Goal: Task Accomplishment & Management: Manage account settings

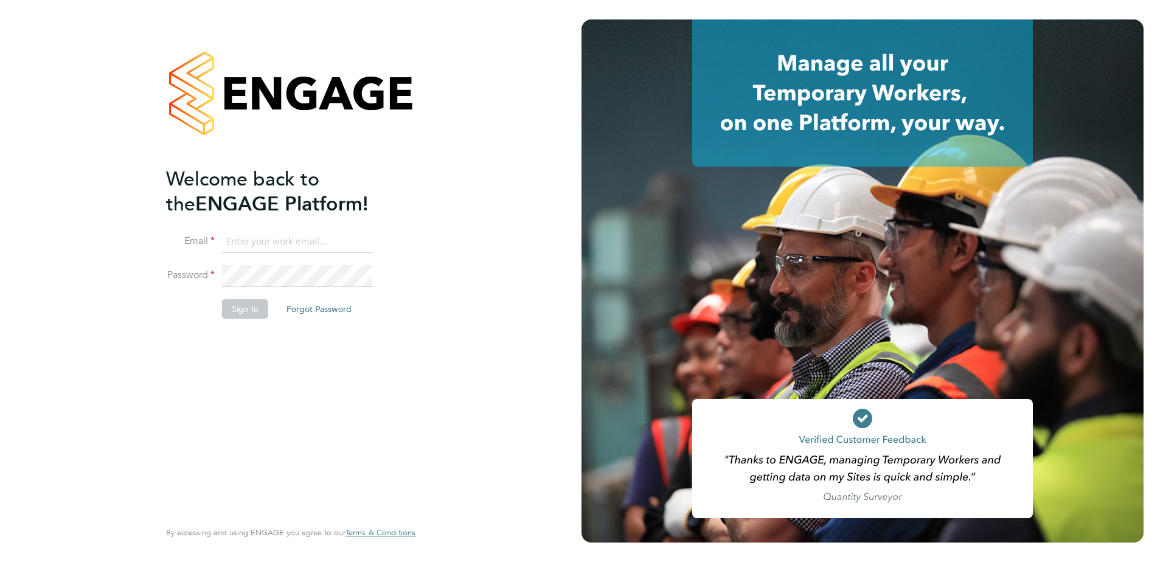
type input "Kyle.Vause@vistry.co.uk"
click at [249, 306] on button "Sign In" at bounding box center [245, 308] width 46 height 19
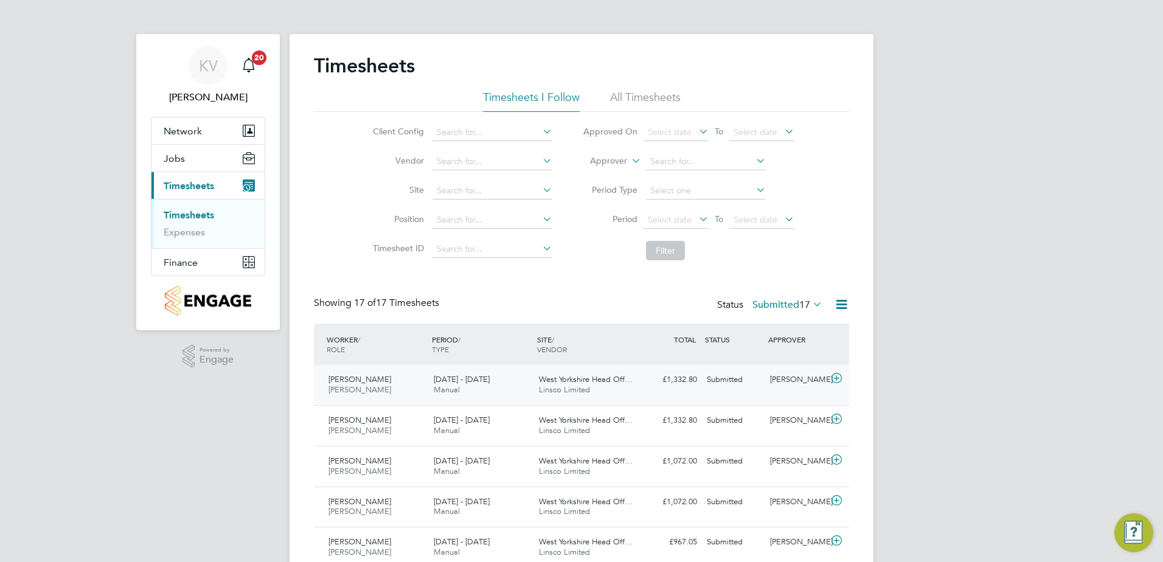
click at [510, 391] on div "25 - 31 Aug 2025 Manual" at bounding box center [481, 385] width 105 height 30
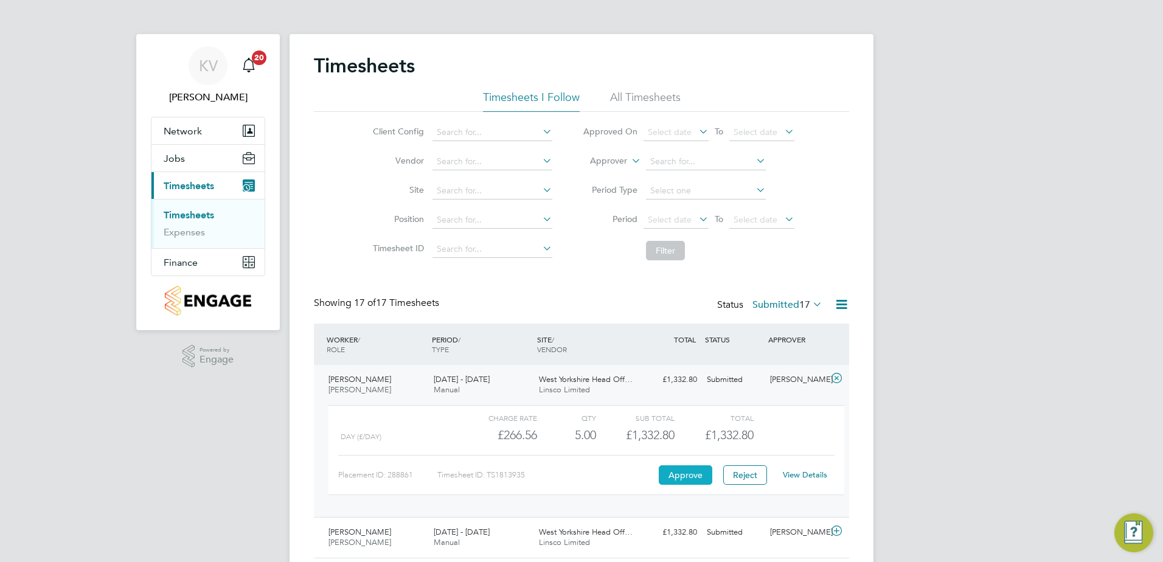
click at [700, 478] on button "Approve" at bounding box center [686, 474] width 54 height 19
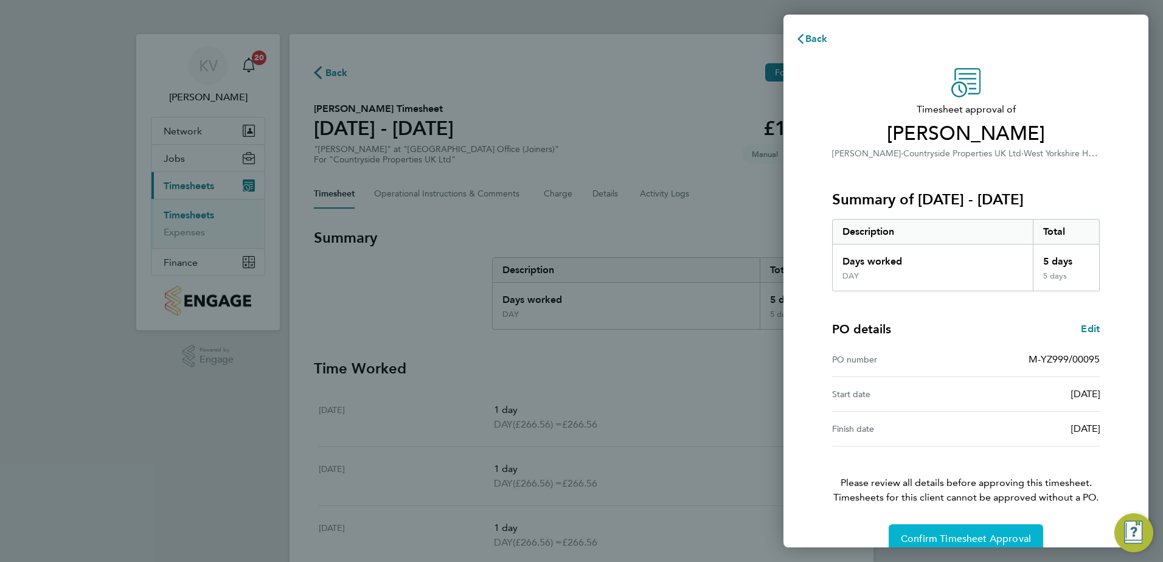
click at [976, 542] on span "Confirm Timesheet Approval" at bounding box center [966, 539] width 130 height 12
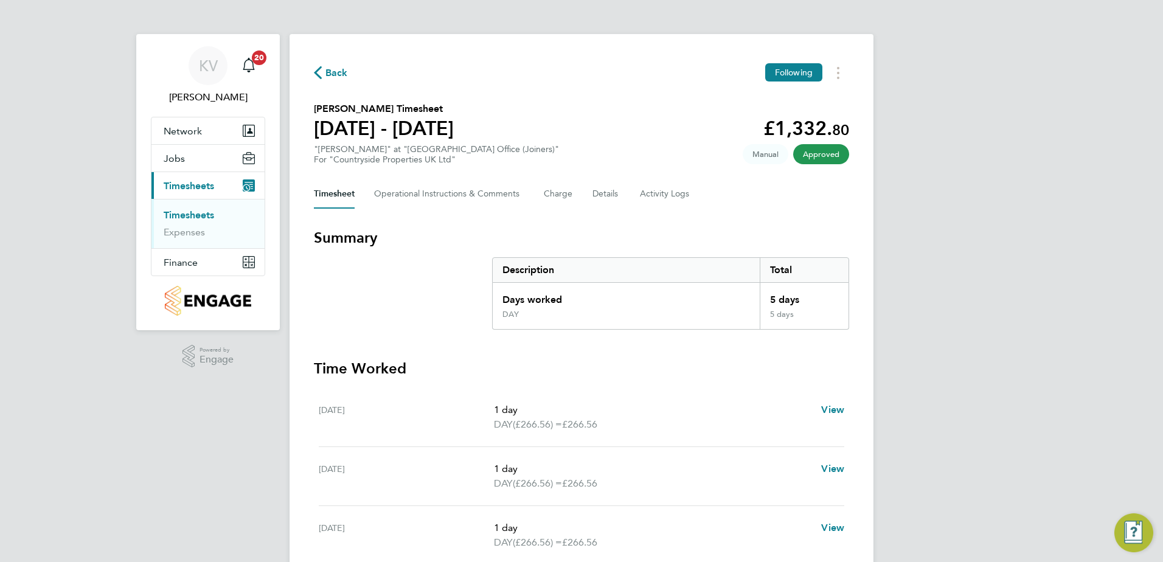
click at [333, 71] on span "Back" at bounding box center [336, 73] width 23 height 15
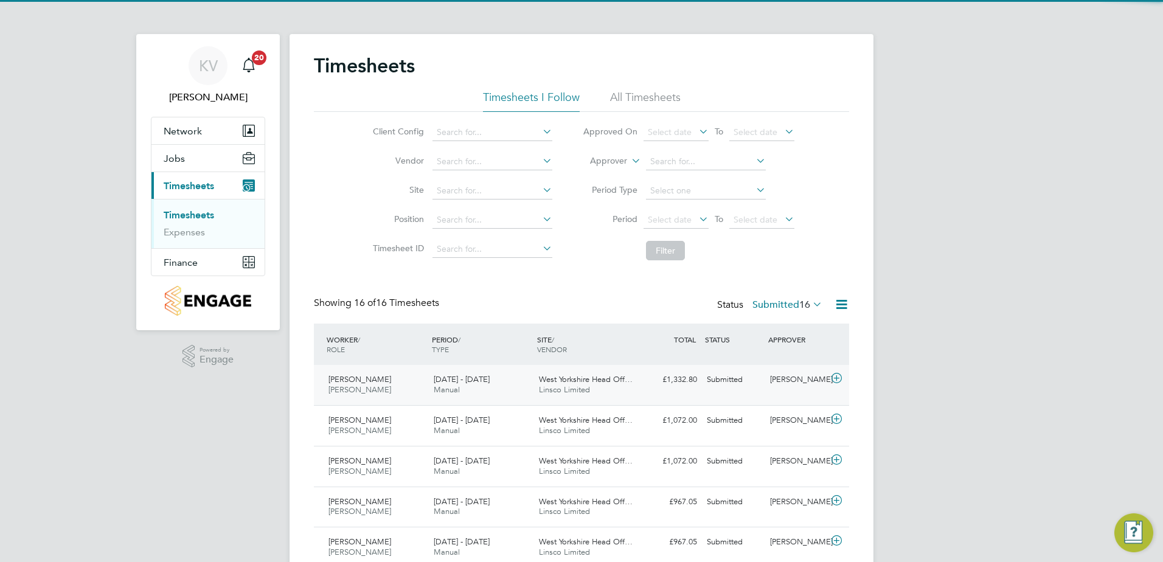
click at [652, 387] on div "£1,332.80 Submitted" at bounding box center [670, 380] width 63 height 20
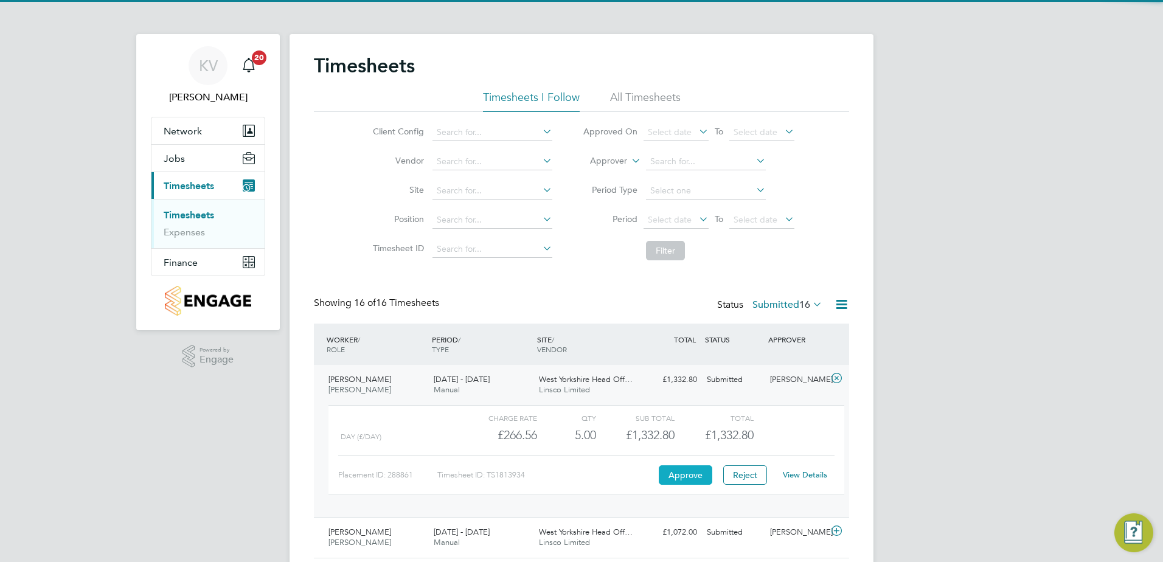
click at [701, 479] on button "Approve" at bounding box center [686, 474] width 54 height 19
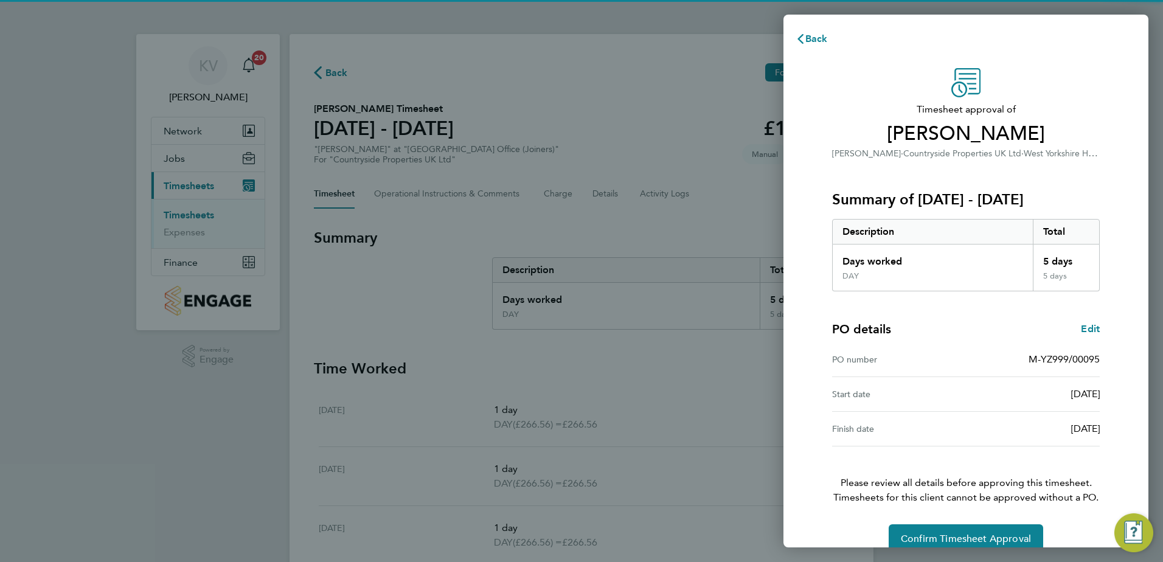
click at [947, 524] on div "Timesheet approval of Paul Whitaker Joiner · Countryside Properties UK Ltd · We…" at bounding box center [966, 310] width 297 height 485
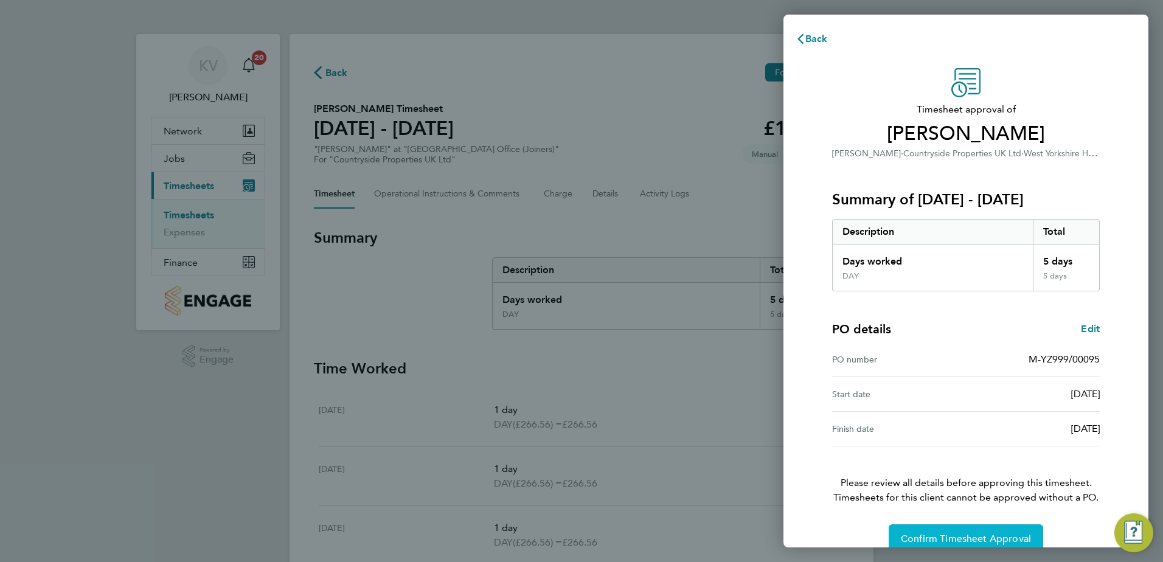
click at [951, 535] on span "Confirm Timesheet Approval" at bounding box center [966, 539] width 130 height 12
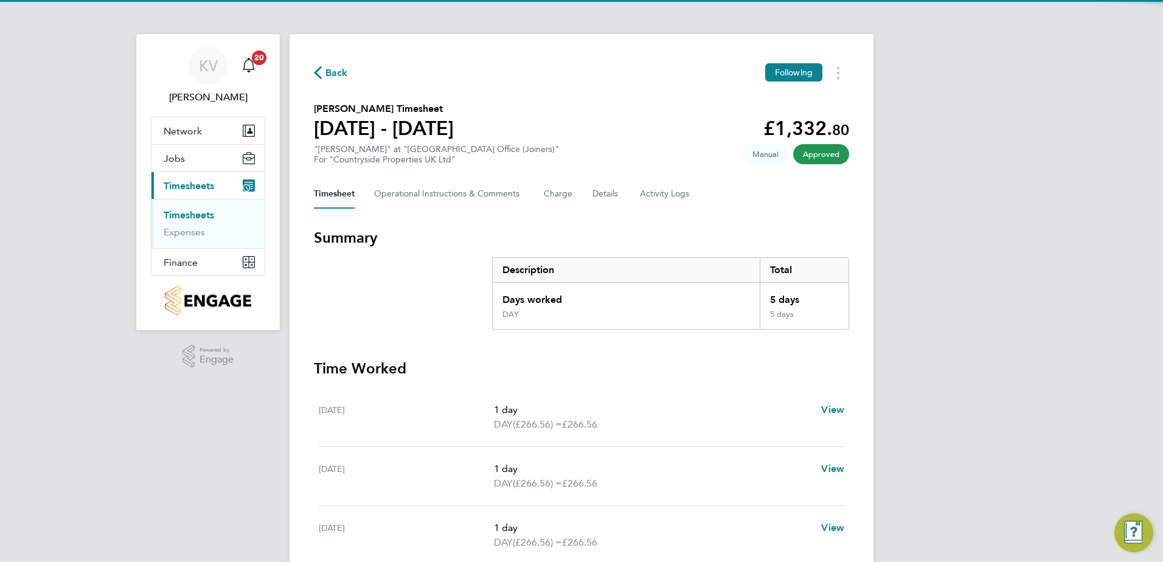
click at [343, 72] on span "Back" at bounding box center [336, 73] width 23 height 15
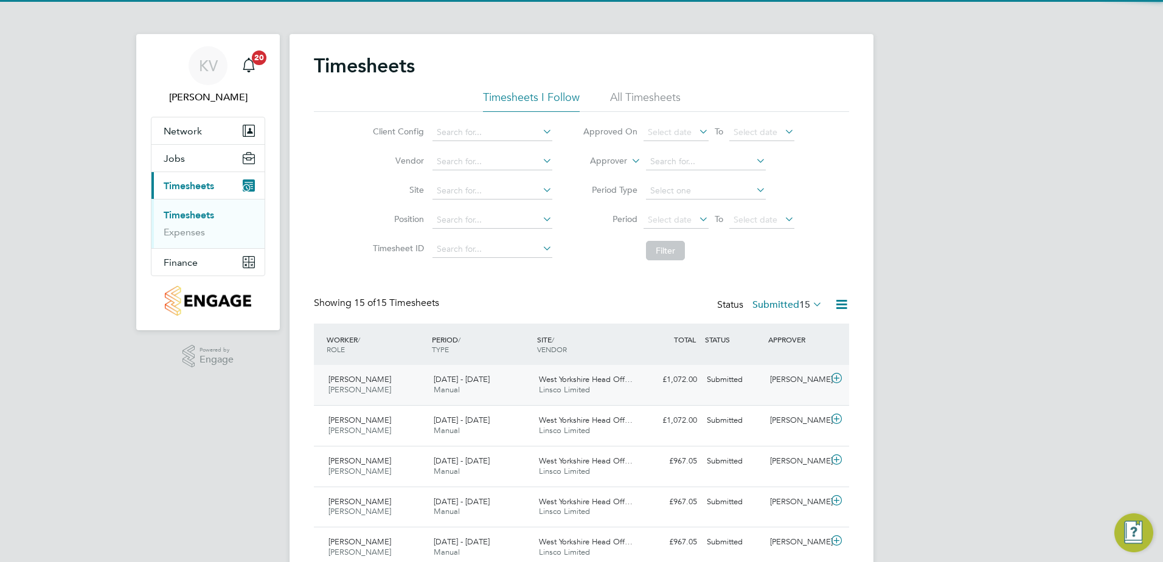
click at [520, 375] on div "25 - 31 Aug 2025 Manual" at bounding box center [481, 385] width 105 height 30
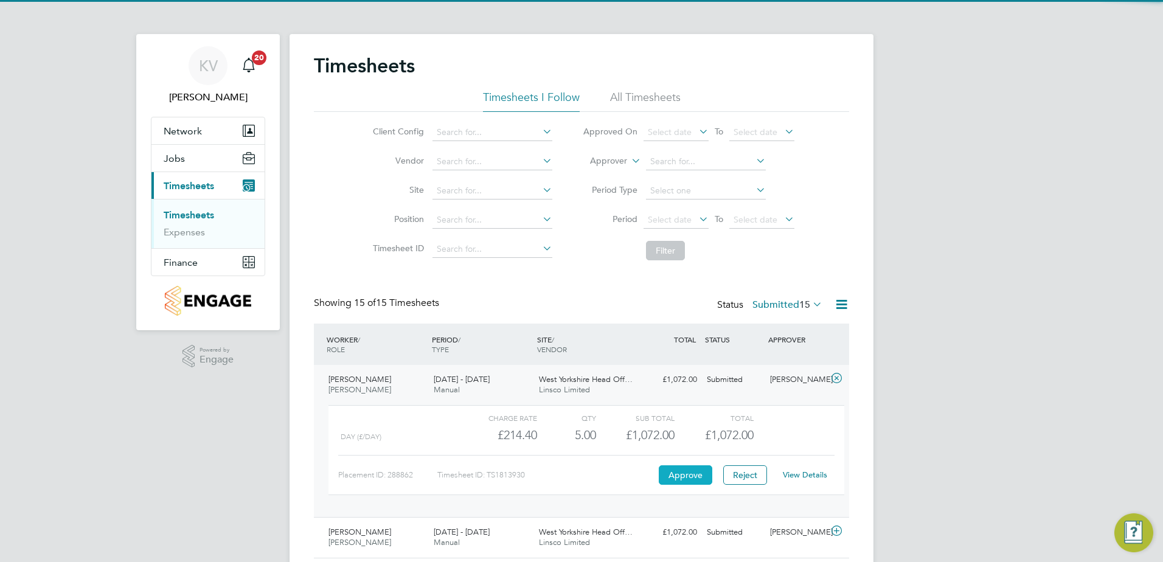
click at [686, 482] on button "Approve" at bounding box center [686, 474] width 54 height 19
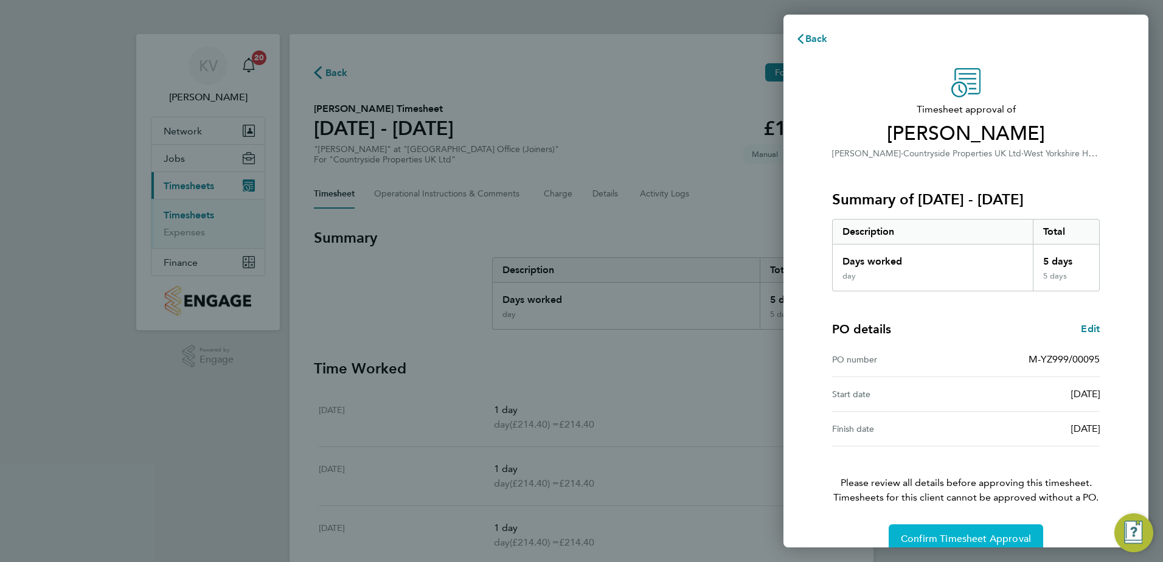
click at [942, 529] on button "Confirm Timesheet Approval" at bounding box center [966, 538] width 155 height 29
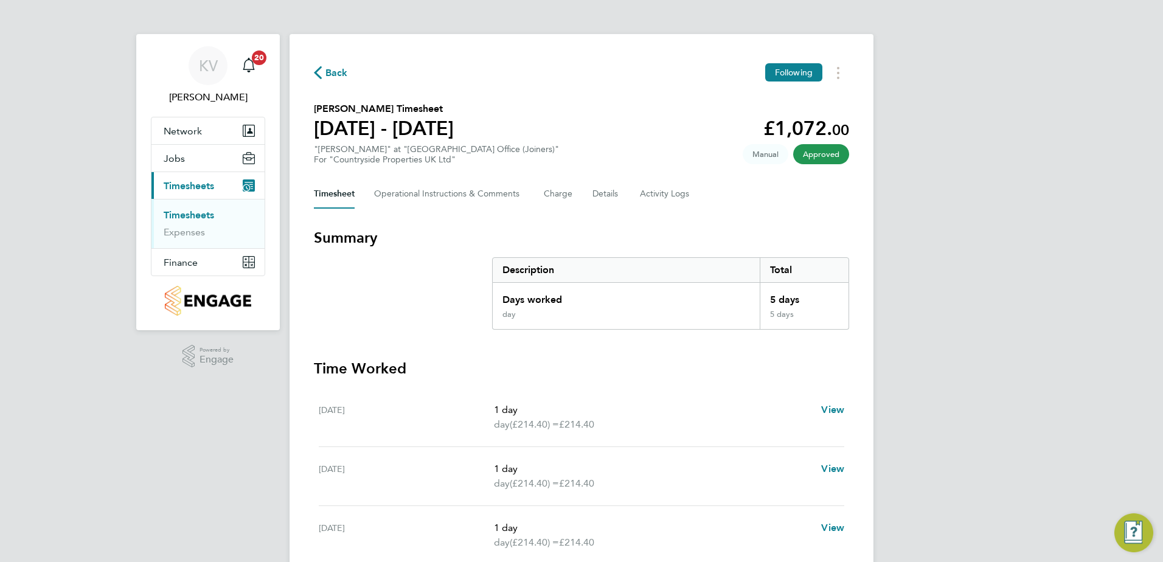
click at [329, 69] on span "Back" at bounding box center [336, 73] width 23 height 15
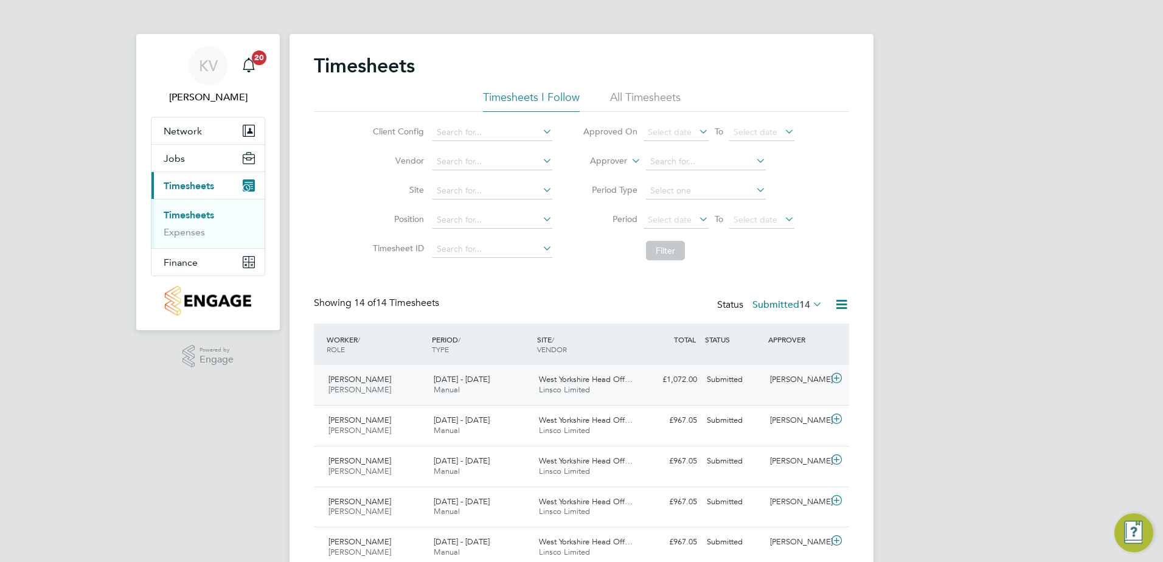
click at [390, 386] on div "Gary Shepherd Joiner 18 - 24 Aug 2025" at bounding box center [376, 385] width 105 height 30
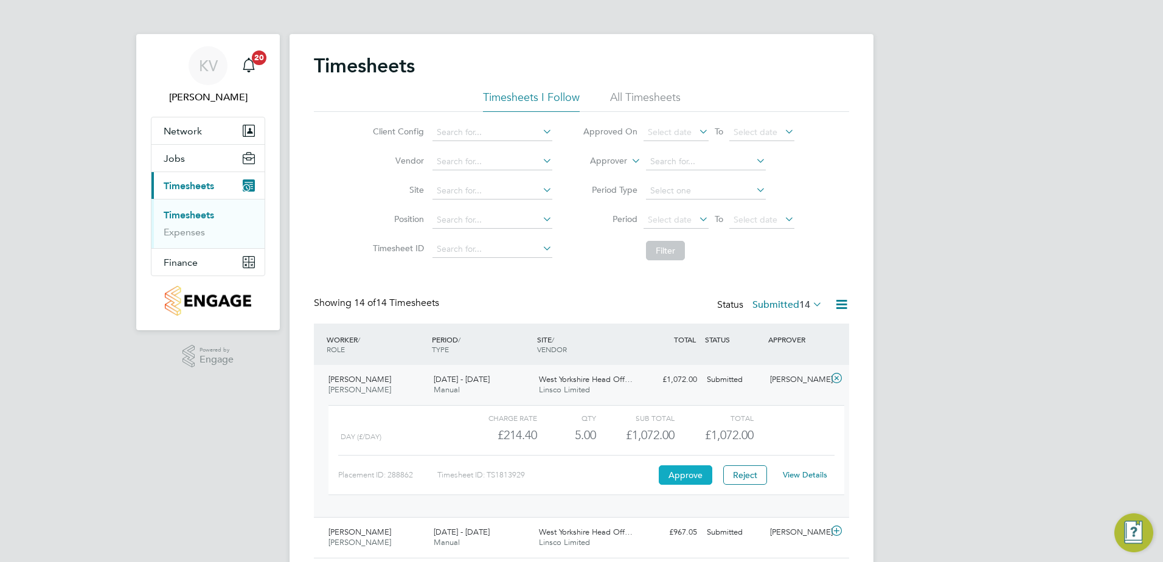
click at [695, 470] on button "Approve" at bounding box center [686, 474] width 54 height 19
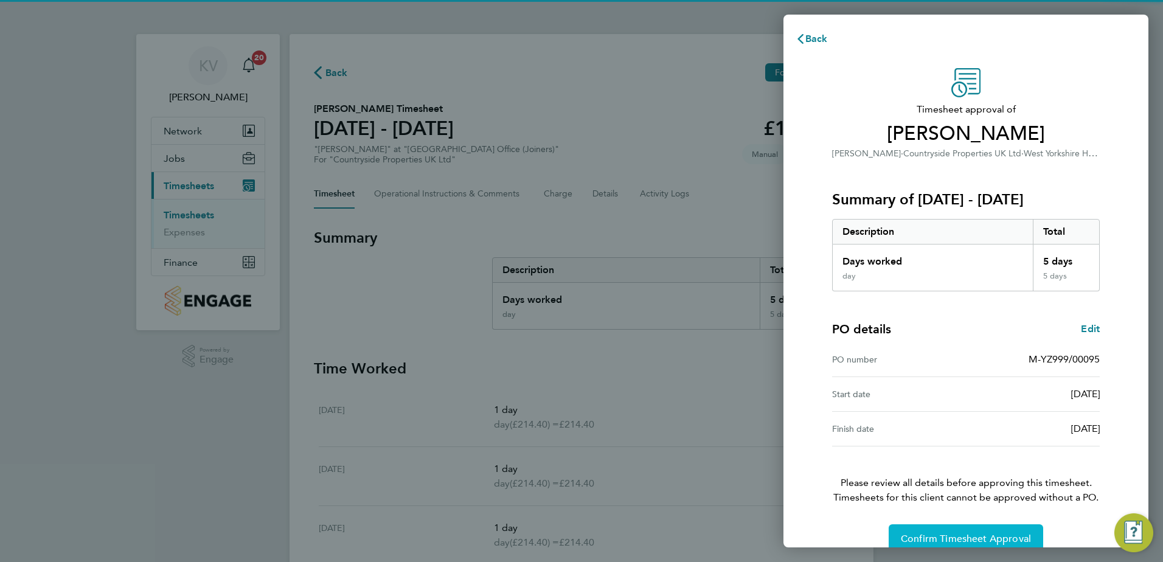
click at [952, 532] on button "Confirm Timesheet Approval" at bounding box center [966, 538] width 155 height 29
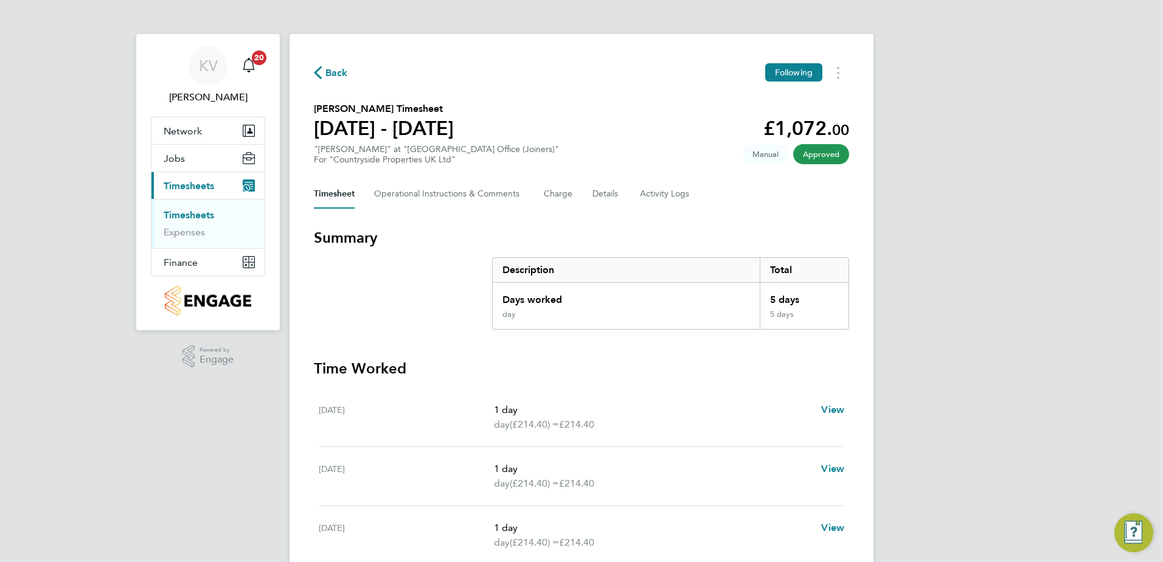
click at [329, 66] on span "Back" at bounding box center [336, 73] width 23 height 15
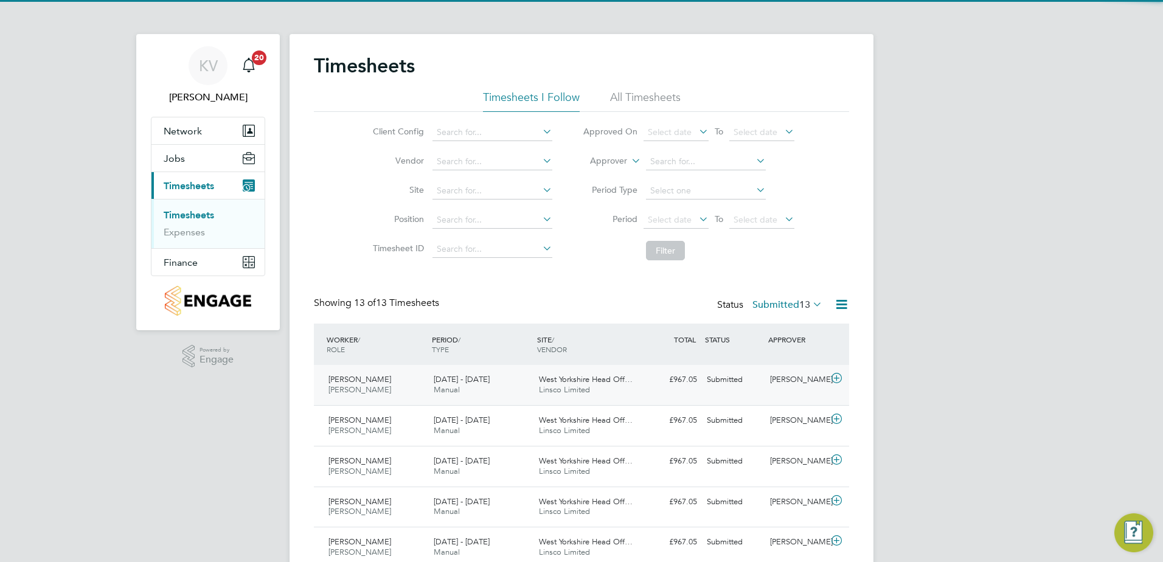
click at [481, 386] on div "18 - 24 Aug 2025 Manual" at bounding box center [481, 385] width 105 height 30
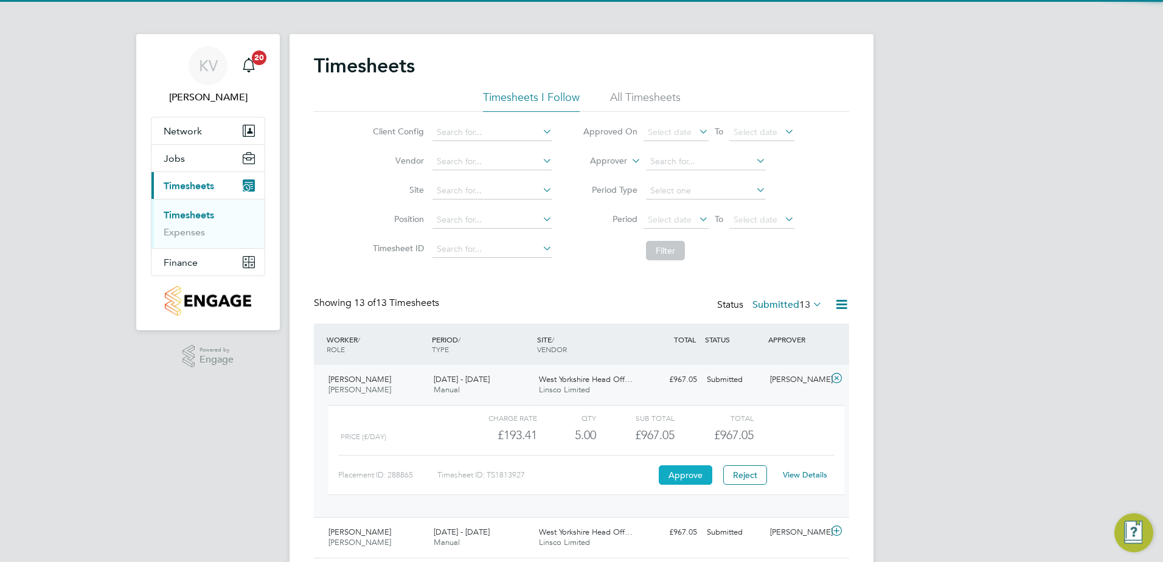
click at [693, 476] on button "Approve" at bounding box center [686, 474] width 54 height 19
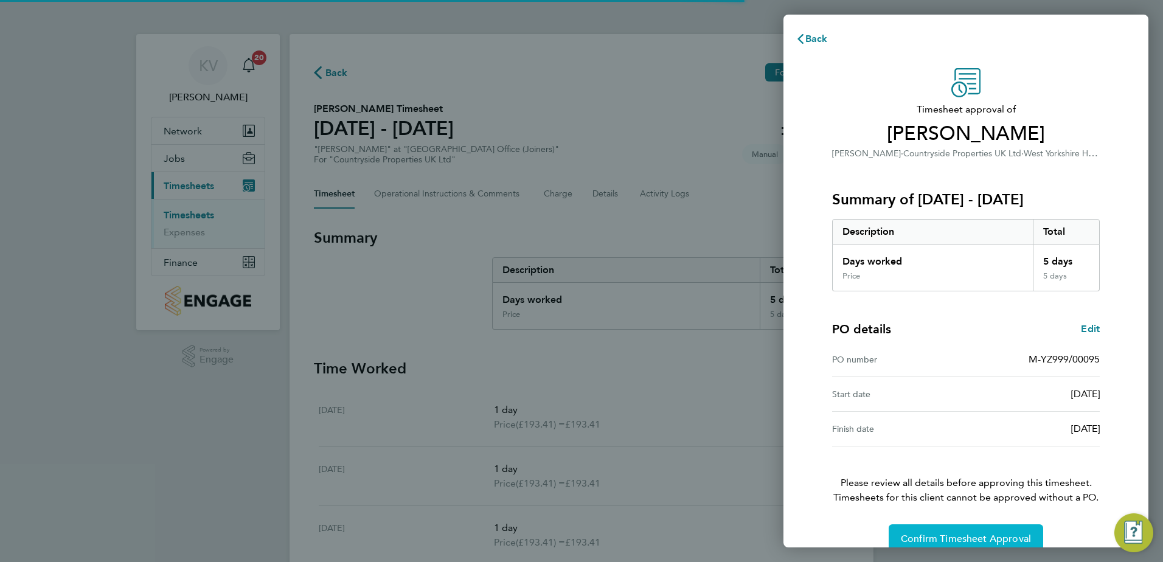
click at [953, 532] on button "Confirm Timesheet Approval" at bounding box center [966, 538] width 155 height 29
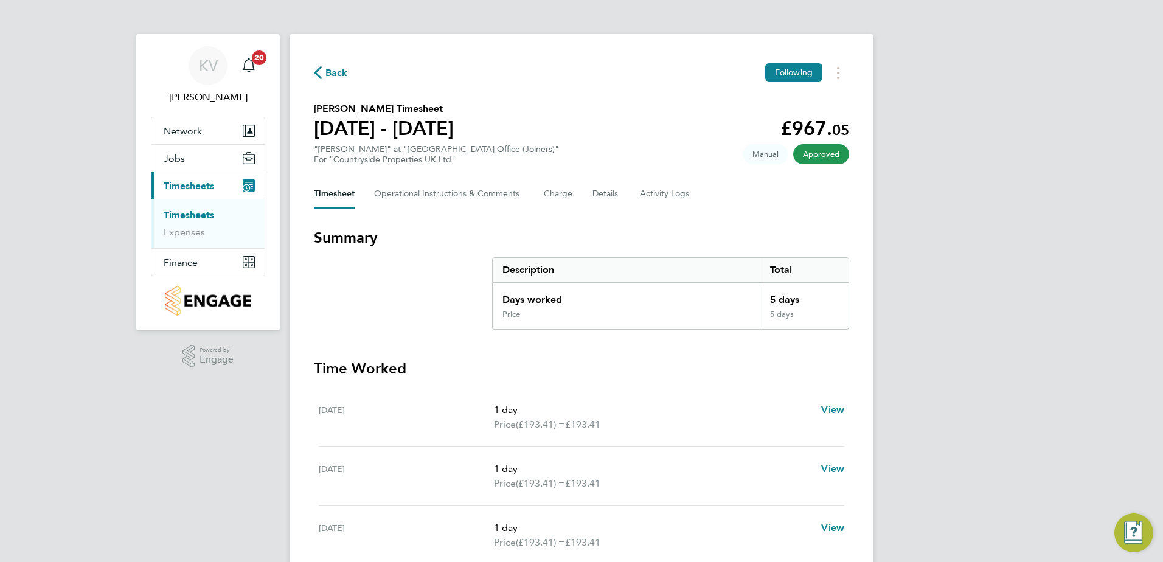
click at [325, 70] on span "Back" at bounding box center [336, 73] width 23 height 15
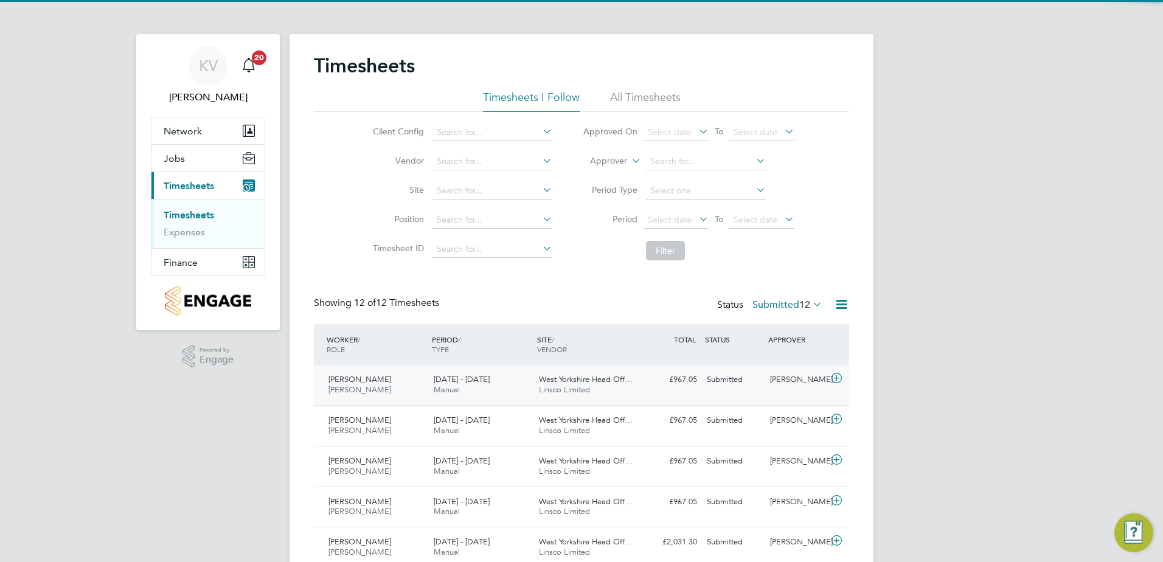
click at [390, 389] on div "Joe Hutchinson Joiner 25 - 31 Aug 2025" at bounding box center [376, 385] width 105 height 30
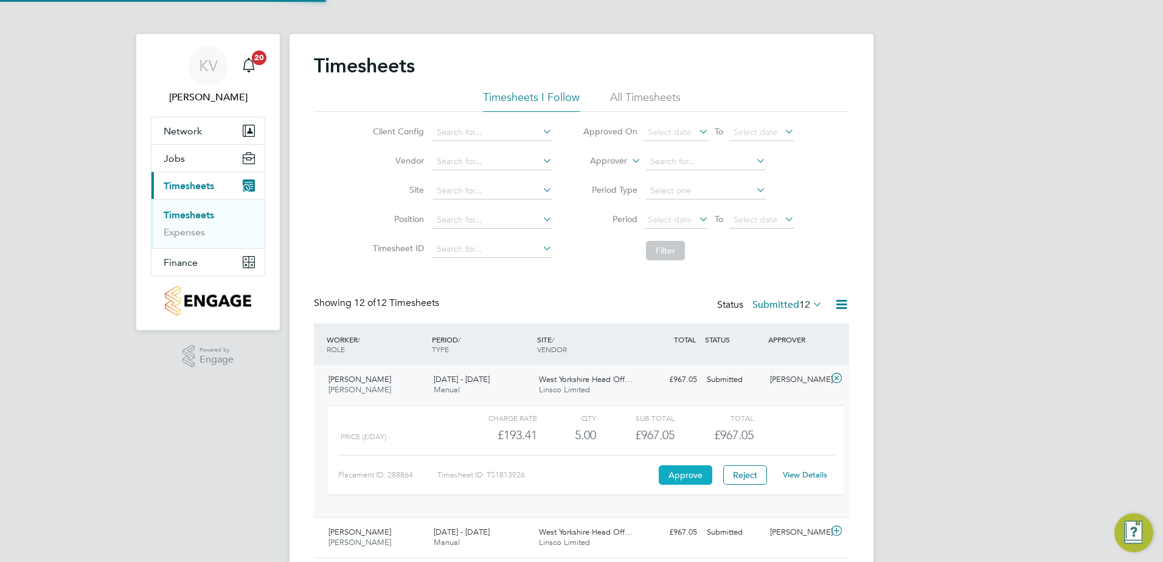
click at [682, 468] on button "Approve" at bounding box center [686, 474] width 54 height 19
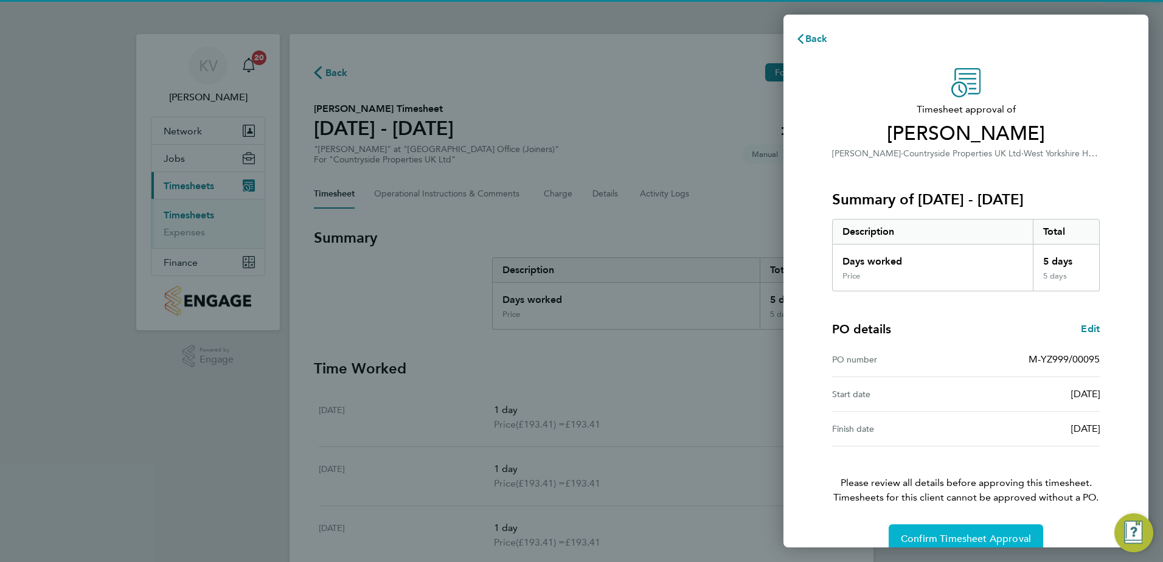
click at [911, 529] on button "Confirm Timesheet Approval" at bounding box center [966, 538] width 155 height 29
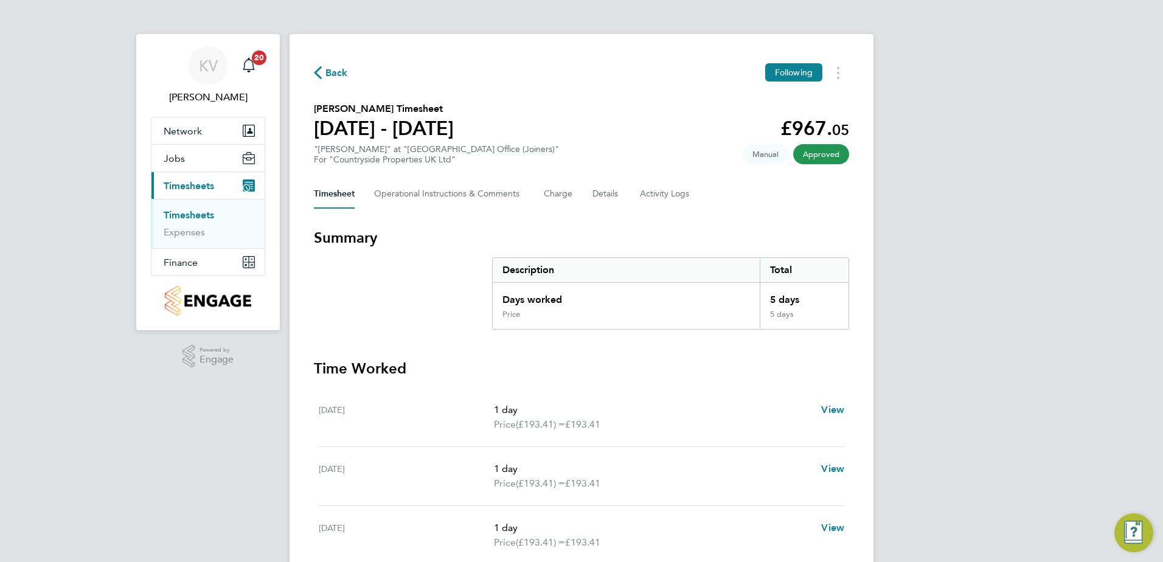
click at [331, 71] on span "Back" at bounding box center [336, 73] width 23 height 15
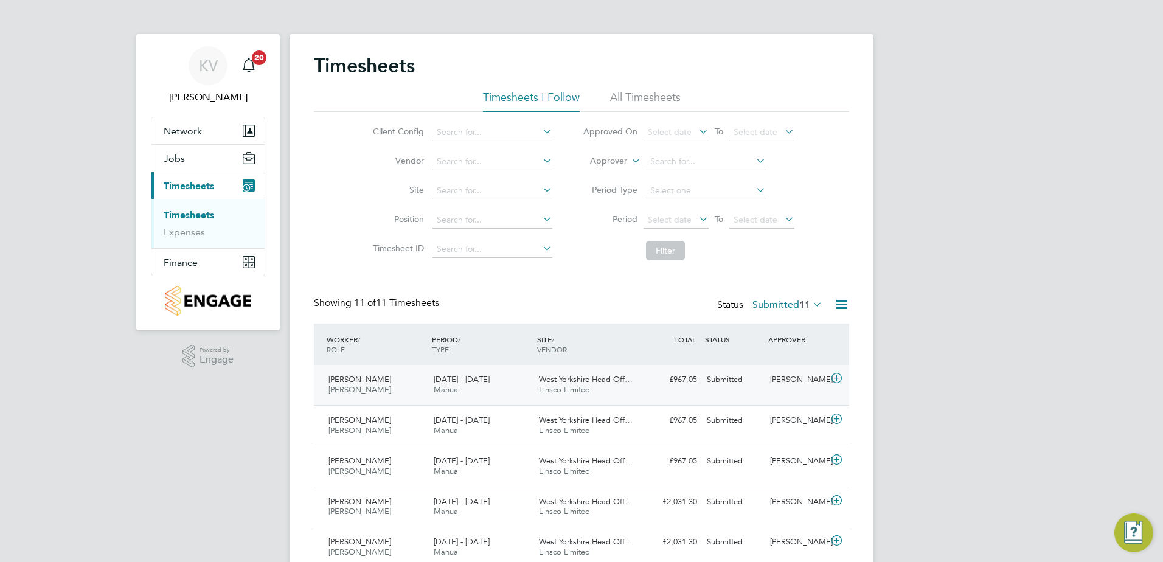
click at [404, 381] on div "Joe Hutchinson Joiner 18 - 24 Aug 2025" at bounding box center [376, 385] width 105 height 30
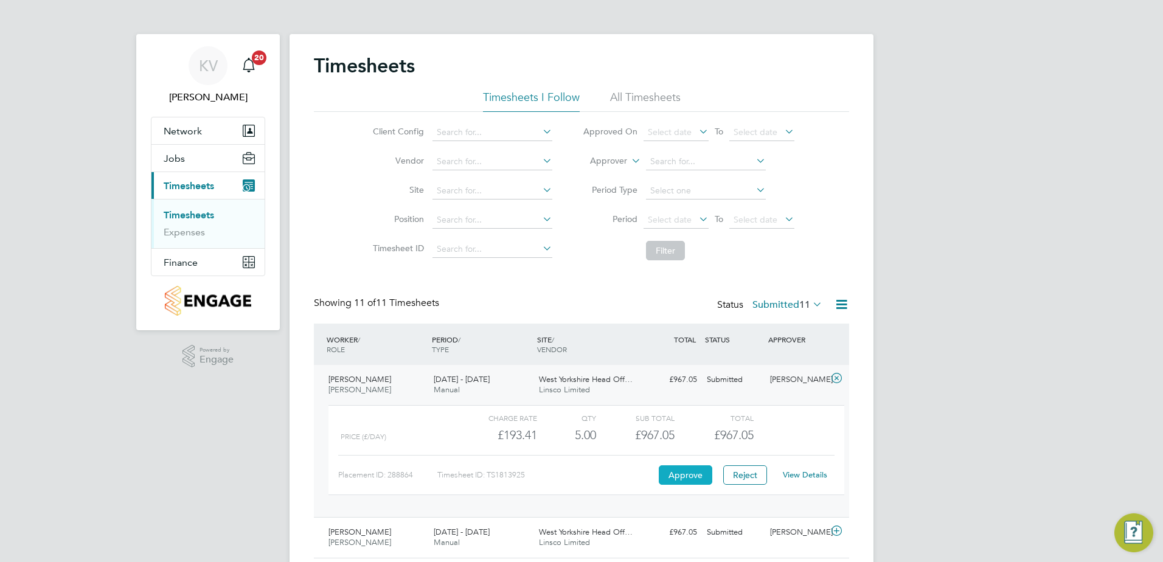
click at [679, 475] on button "Approve" at bounding box center [686, 474] width 54 height 19
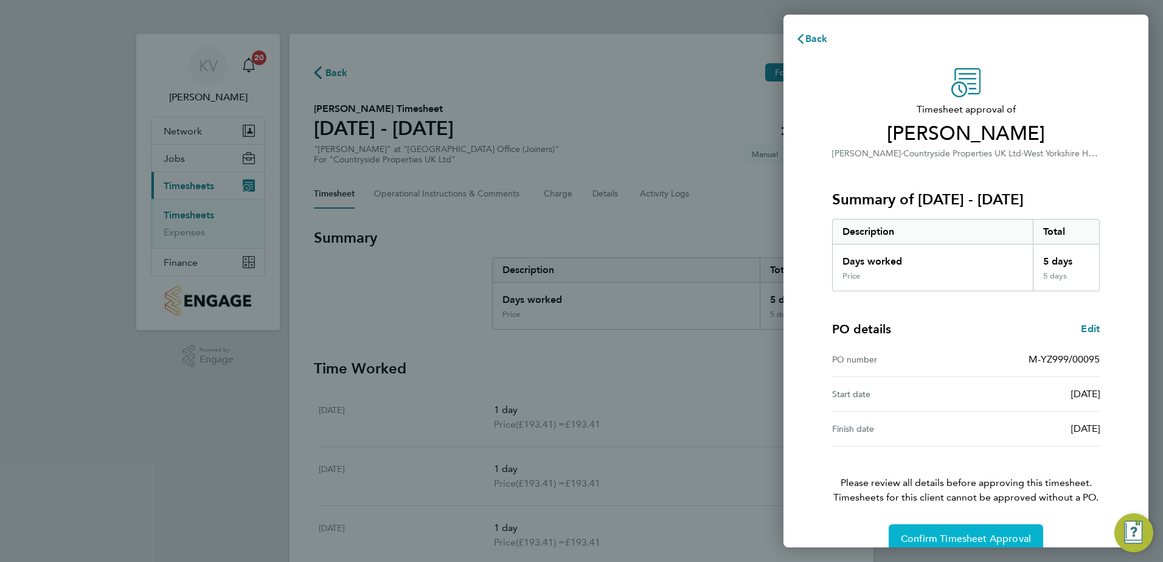
click at [1001, 542] on span "Confirm Timesheet Approval" at bounding box center [966, 539] width 130 height 12
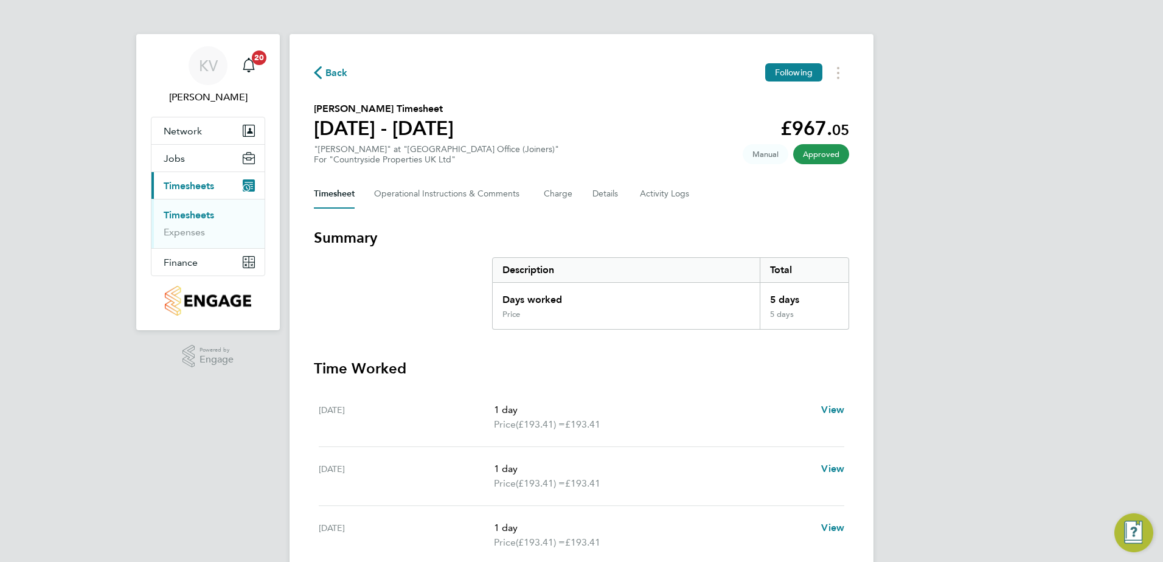
click at [341, 74] on span "Back" at bounding box center [336, 73] width 23 height 15
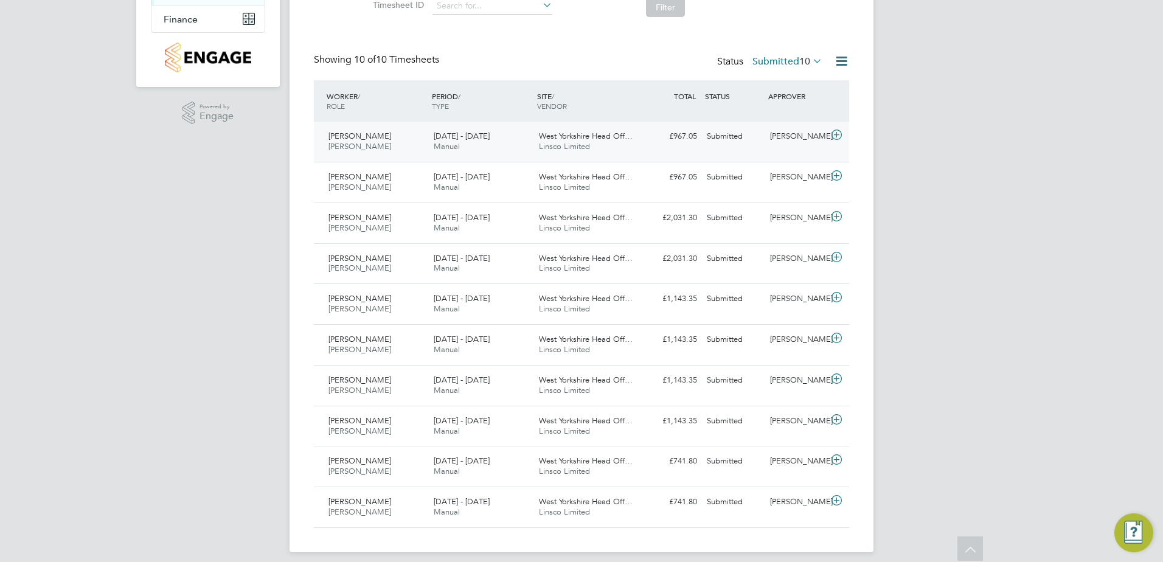
click at [389, 123] on div "Lee Hirst Joiner 25 - 31 Aug 2025 25 - 31 Aug 2025 Manual West Yorkshire Head O…" at bounding box center [581, 142] width 535 height 40
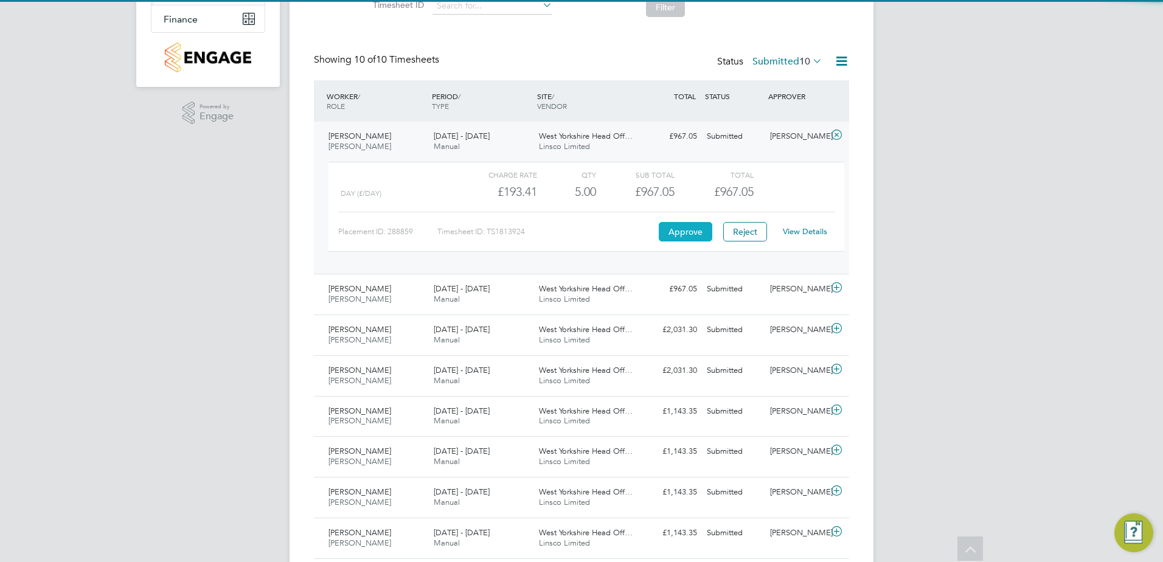
click at [685, 224] on button "Approve" at bounding box center [686, 231] width 54 height 19
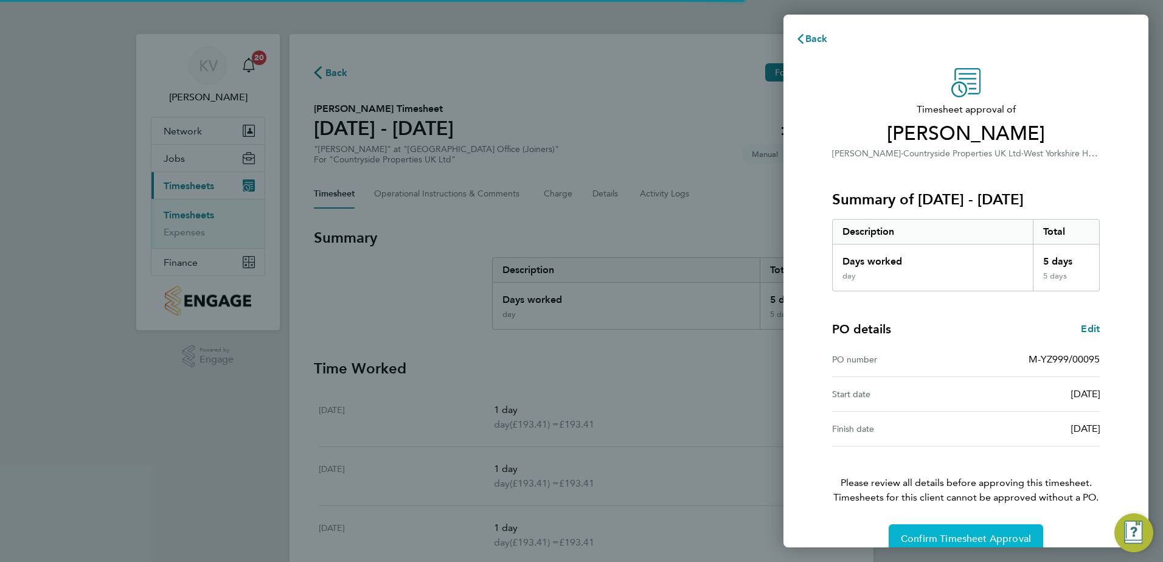
click at [958, 535] on span "Confirm Timesheet Approval" at bounding box center [966, 539] width 130 height 12
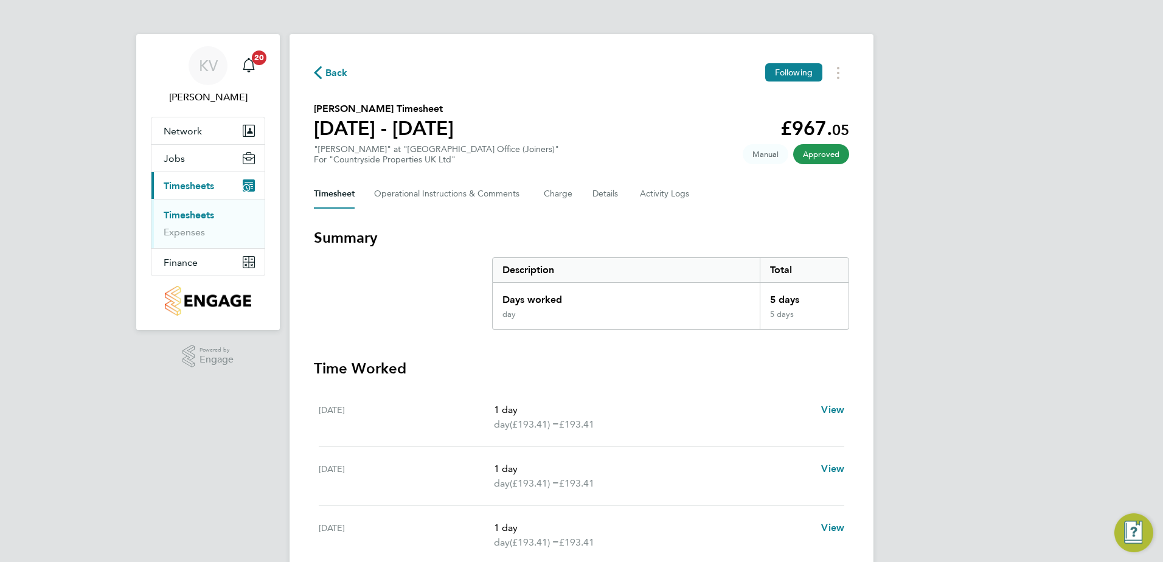
click at [343, 71] on span "Back" at bounding box center [336, 73] width 23 height 15
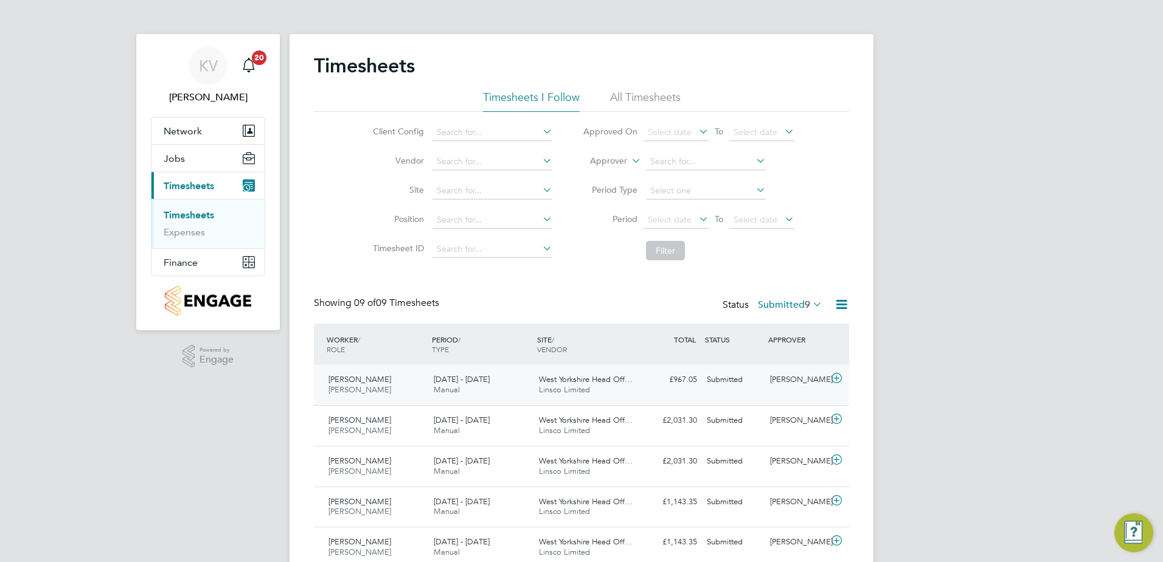
drag, startPoint x: 416, startPoint y: 381, endPoint x: 419, endPoint y: 375, distance: 7.4
click at [416, 378] on div "Lee Hirst Joiner 18 - 24 Aug 2025" at bounding box center [376, 385] width 105 height 30
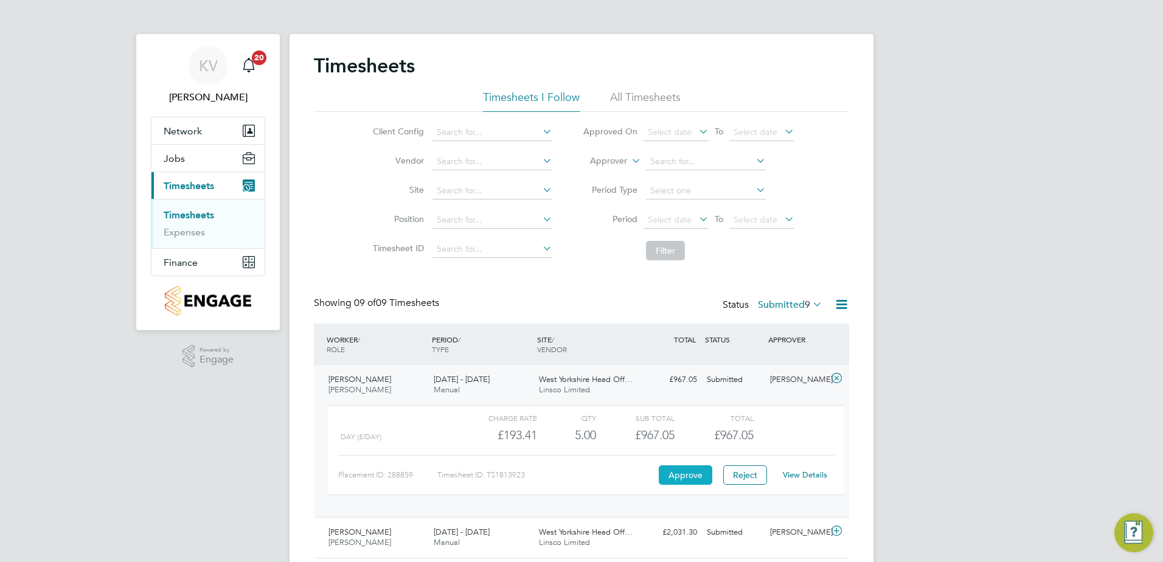
click at [677, 477] on button "Approve" at bounding box center [686, 474] width 54 height 19
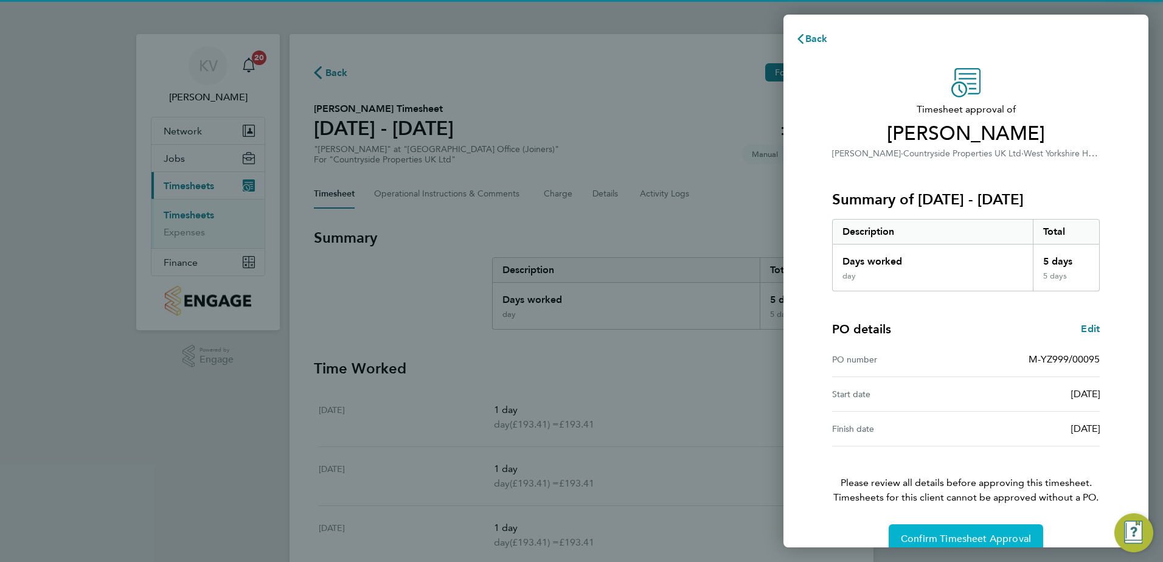
click at [975, 537] on span "Confirm Timesheet Approval" at bounding box center [966, 539] width 130 height 12
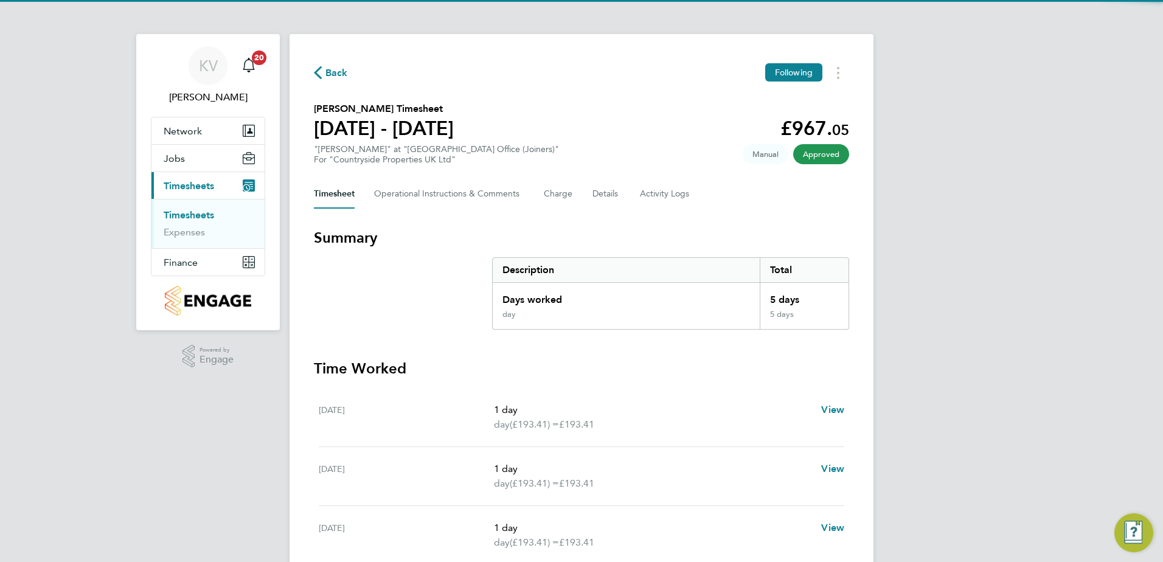
click at [344, 76] on span "Back" at bounding box center [336, 73] width 23 height 15
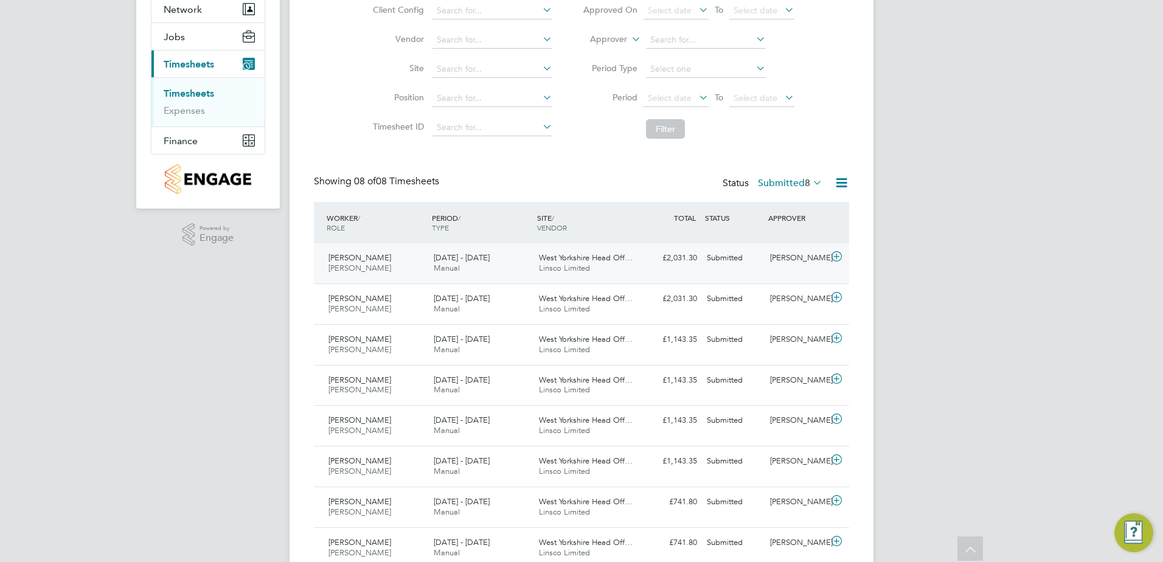
click at [503, 279] on div "Scott Hazlewood Joiner 25 - 31 Aug 2025 25 - 31 Aug 2025 Manual West Yorkshire …" at bounding box center [581, 263] width 535 height 40
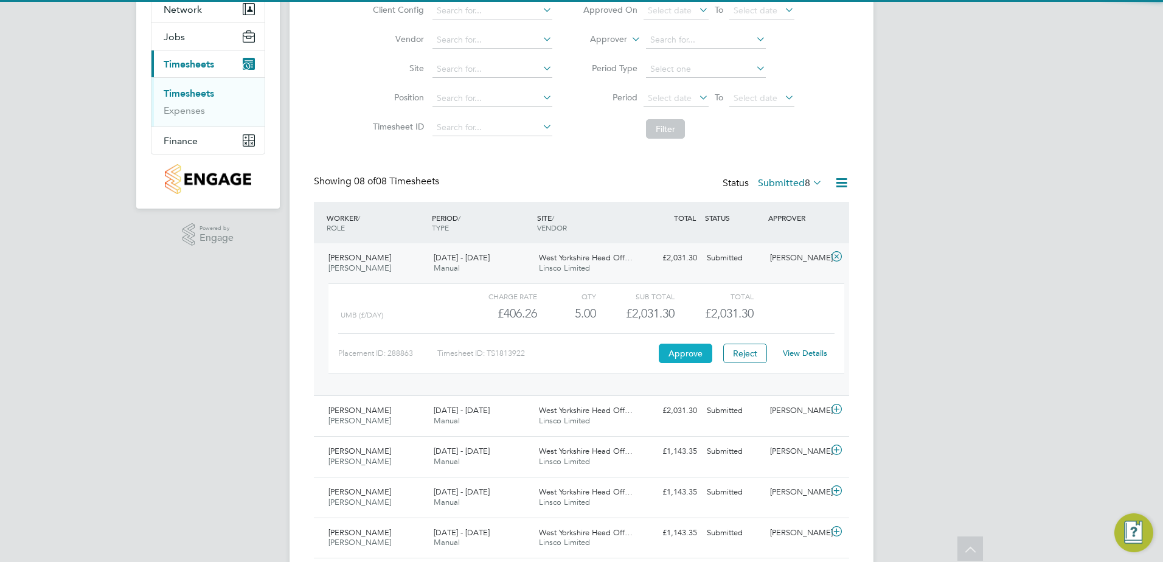
click at [687, 350] on button "Approve" at bounding box center [686, 353] width 54 height 19
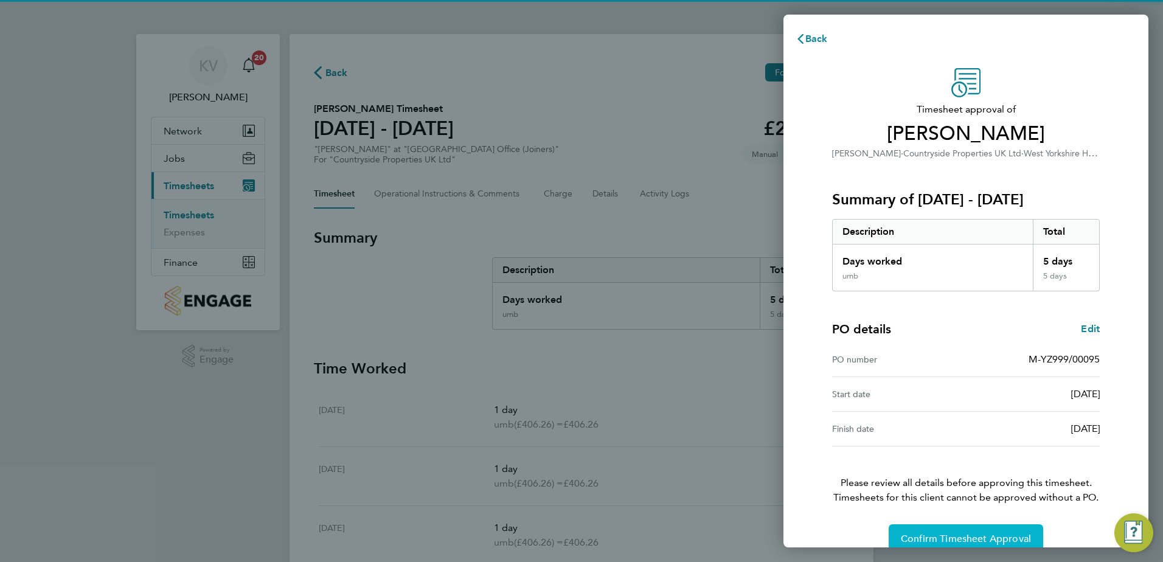
click at [956, 541] on span "Confirm Timesheet Approval" at bounding box center [966, 539] width 130 height 12
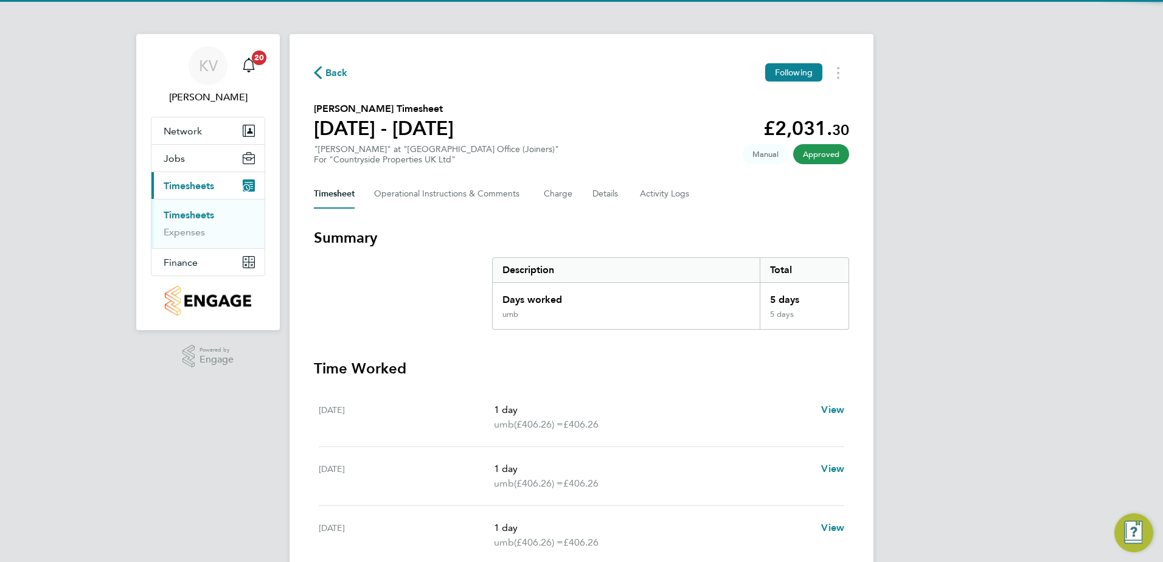
click at [325, 70] on span "Back" at bounding box center [331, 72] width 34 height 12
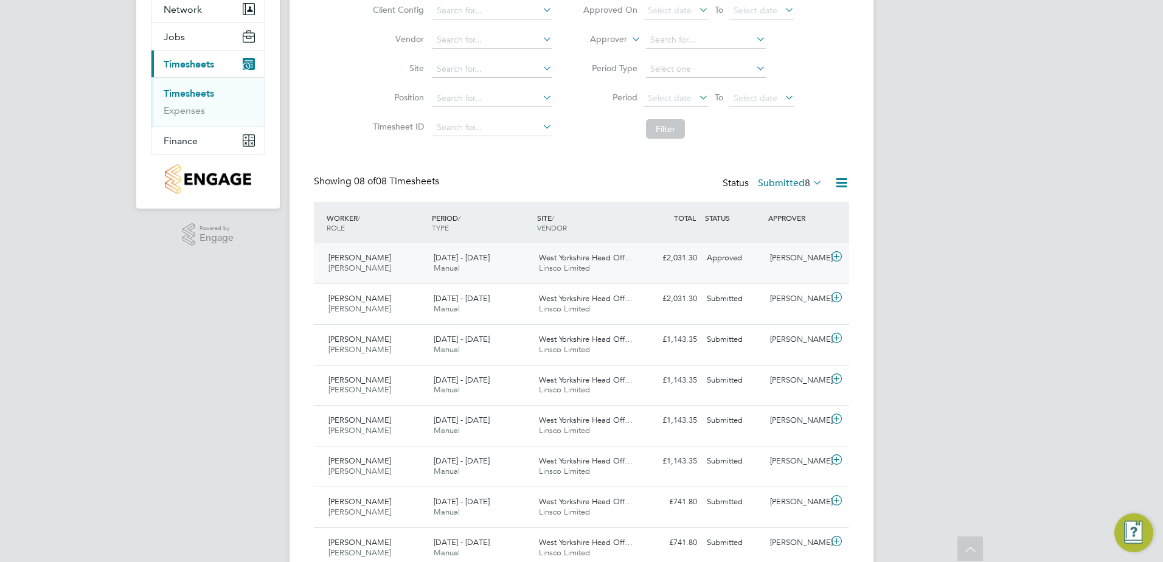
click at [497, 268] on div "25 - 31 Aug 2025 Manual" at bounding box center [481, 263] width 105 height 30
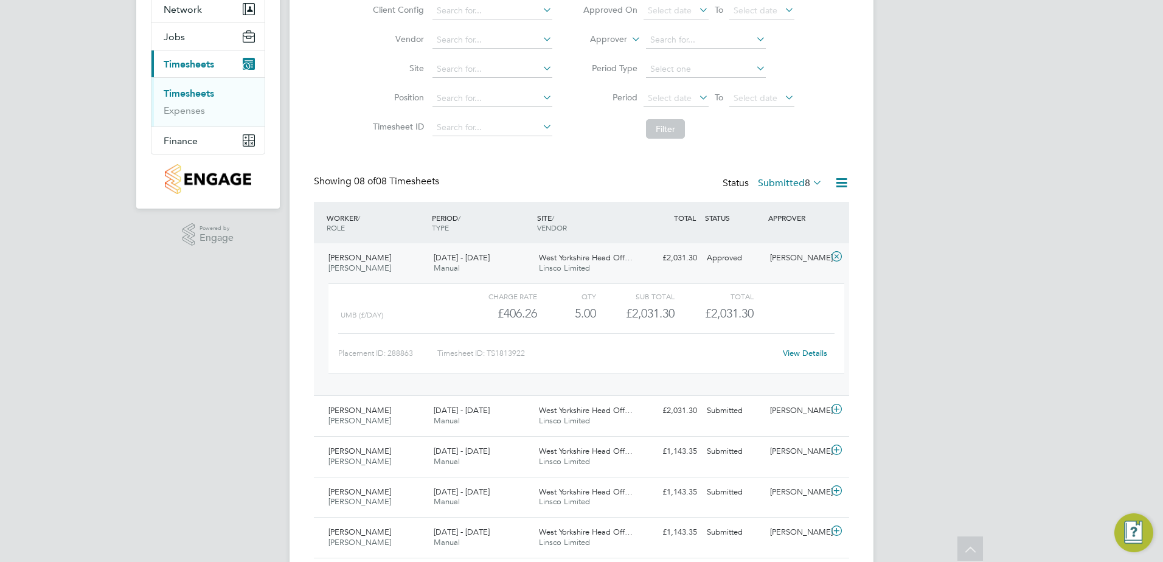
click at [393, 263] on div "Scott Hazlewood Joiner 25 - 31 Aug 2025" at bounding box center [376, 263] width 105 height 30
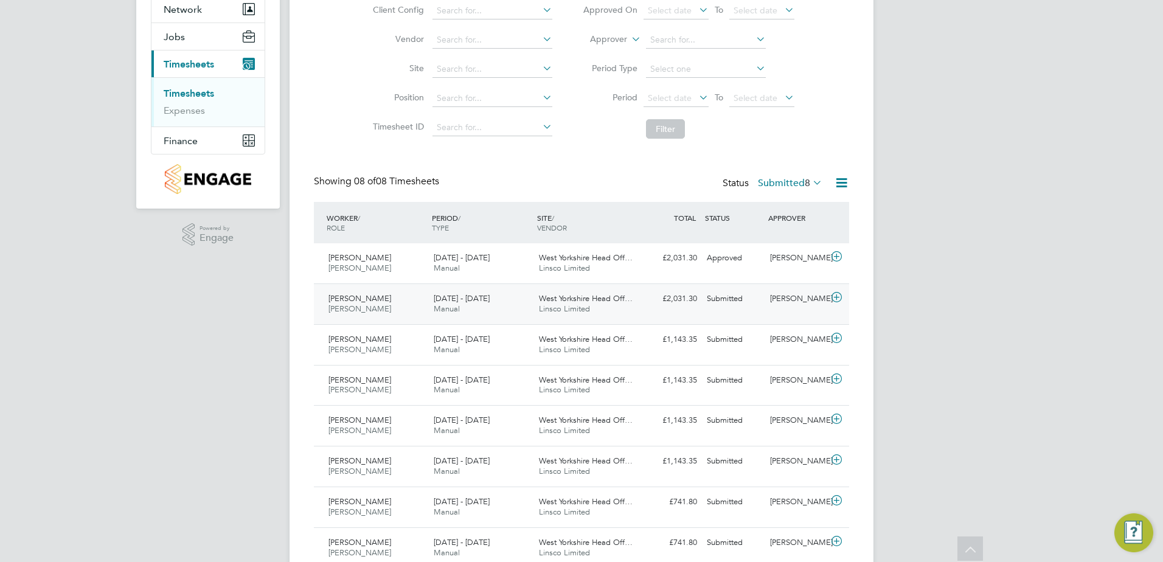
click at [399, 310] on div "Scott Hazlewood Joiner 18 - 24 Aug 2025" at bounding box center [376, 304] width 105 height 30
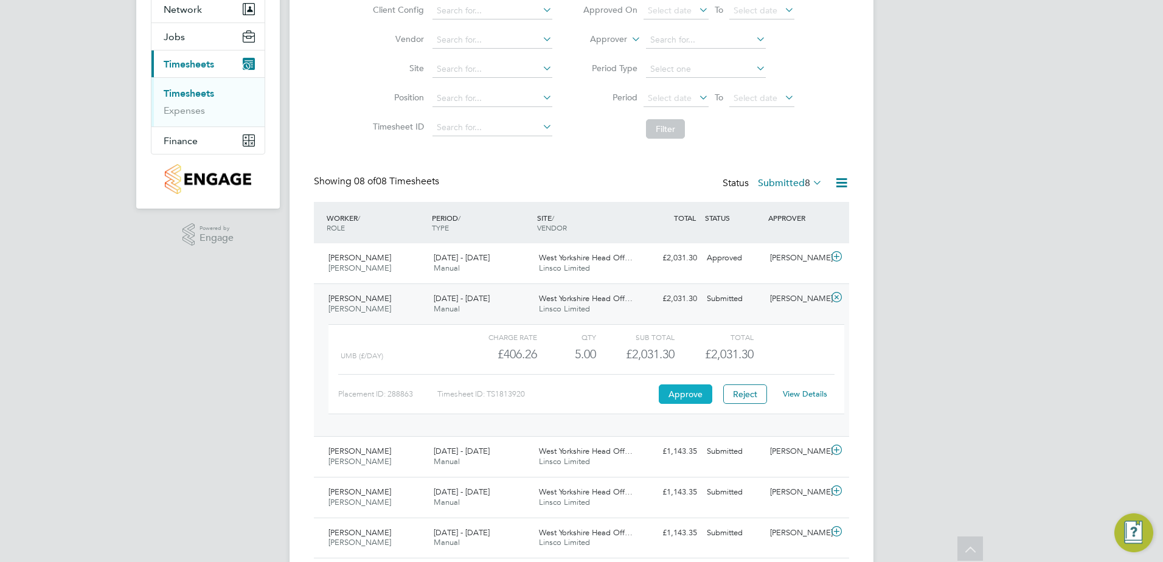
click at [679, 393] on button "Approve" at bounding box center [686, 393] width 54 height 19
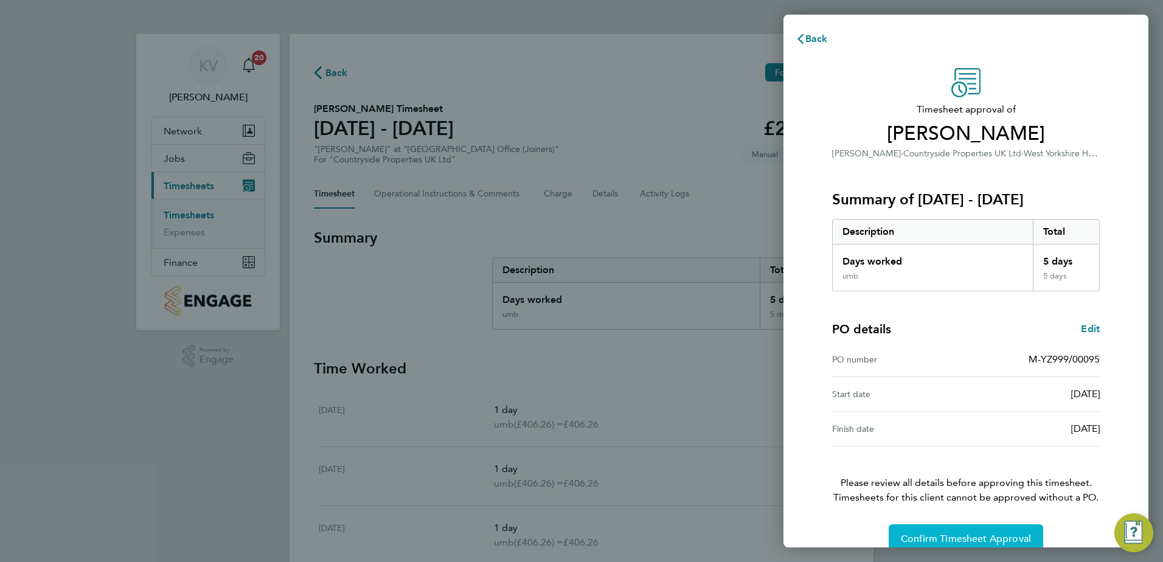
click at [995, 537] on span "Confirm Timesheet Approval" at bounding box center [966, 539] width 130 height 12
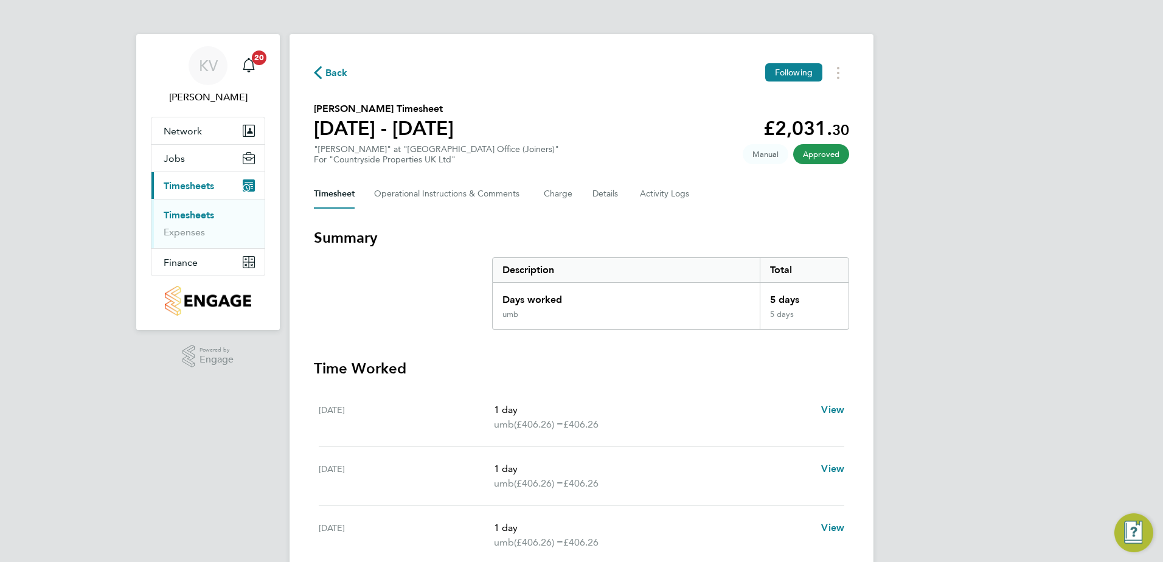
click at [322, 68] on span "Back" at bounding box center [331, 72] width 34 height 12
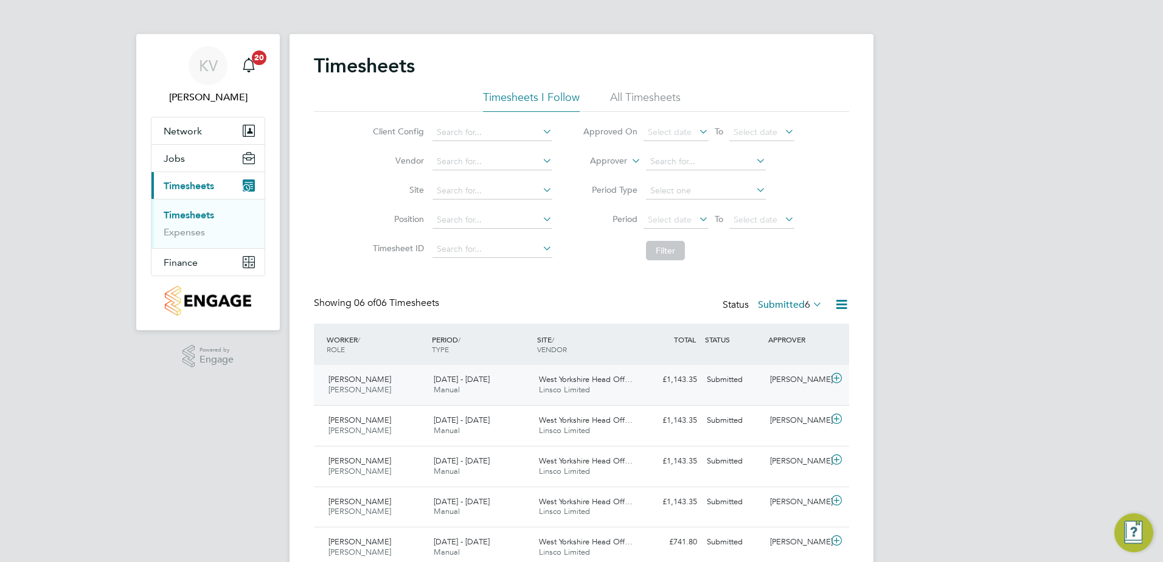
click at [403, 384] on div "Nigel Dickenson Joiner 25 - 31 Aug 2025" at bounding box center [376, 385] width 105 height 30
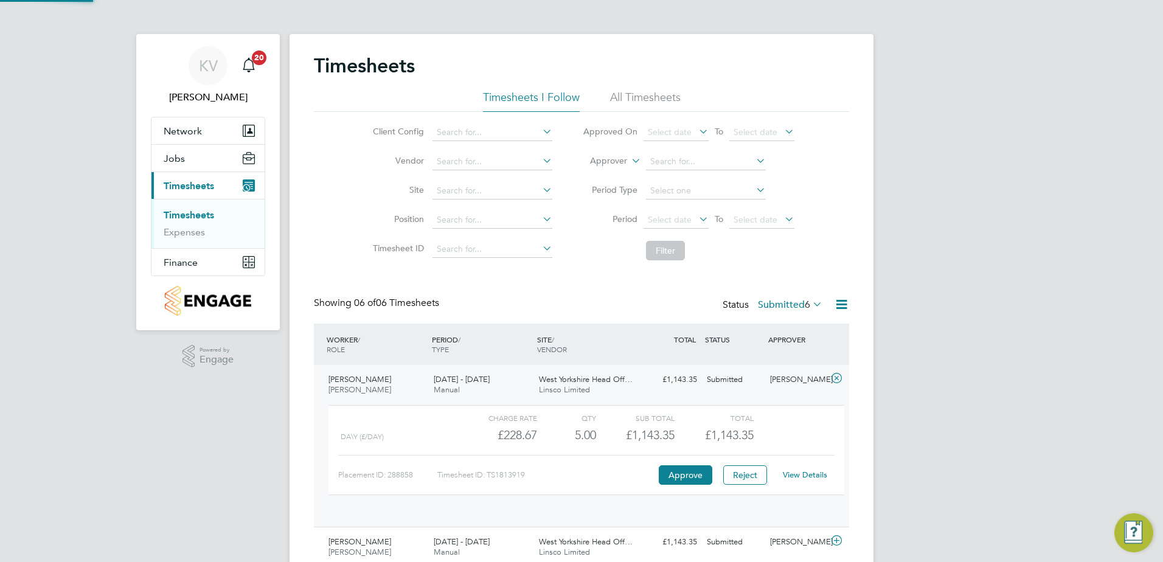
scroll to position [21, 119]
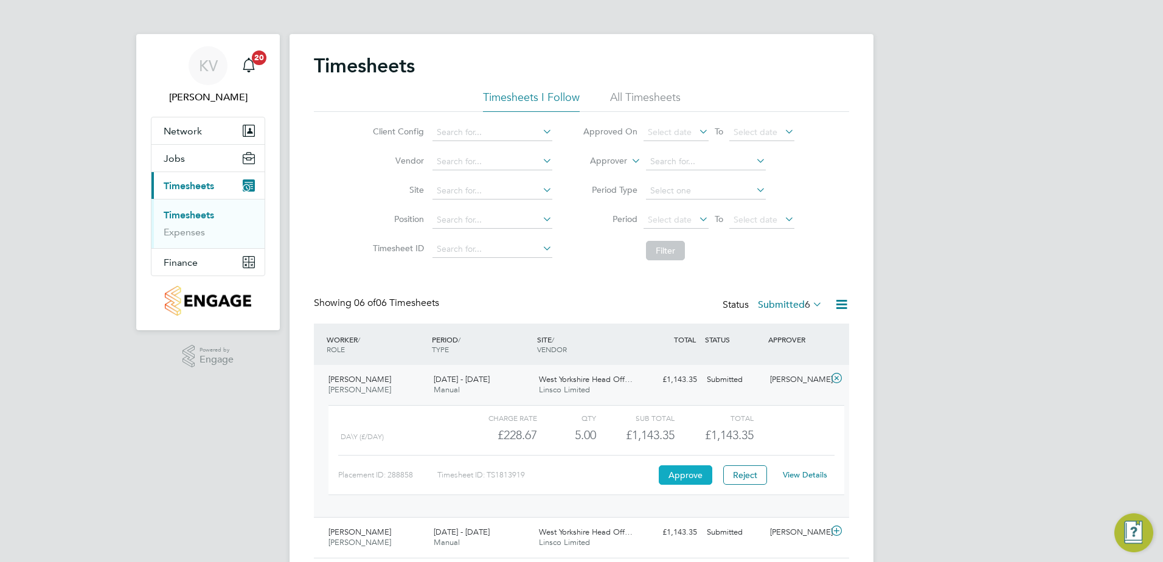
click at [689, 474] on button "Approve" at bounding box center [686, 474] width 54 height 19
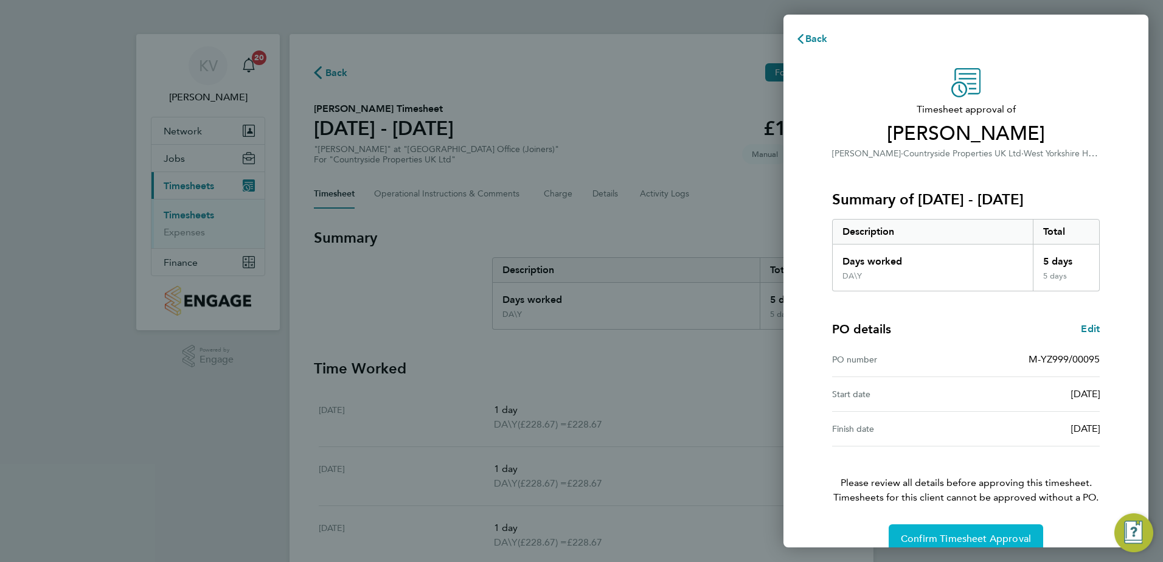
click at [953, 534] on span "Confirm Timesheet Approval" at bounding box center [966, 539] width 130 height 12
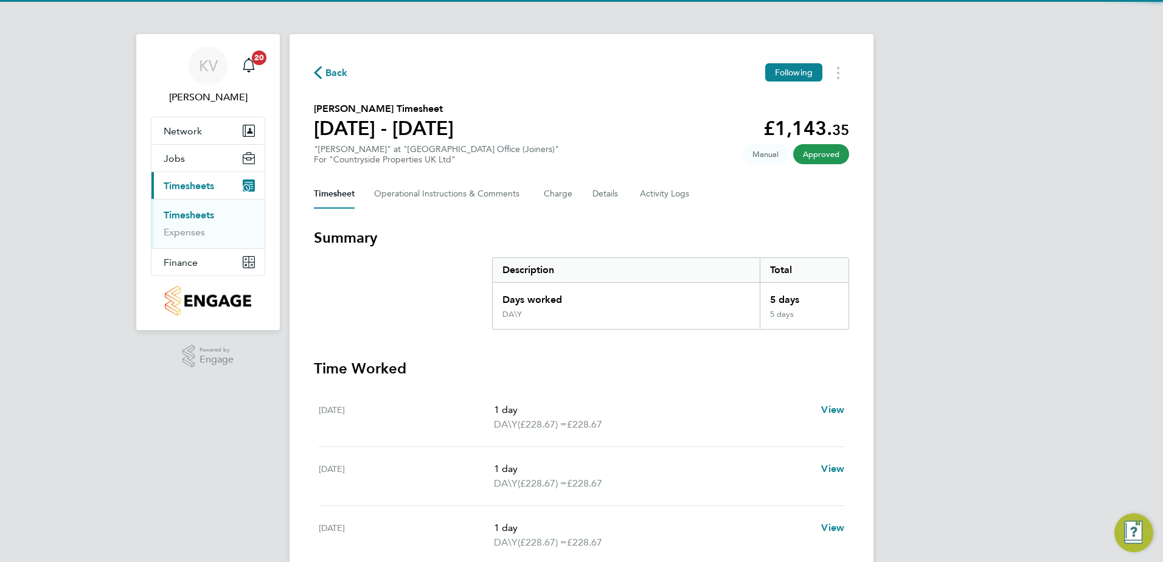
click at [332, 74] on span "Back" at bounding box center [336, 73] width 23 height 15
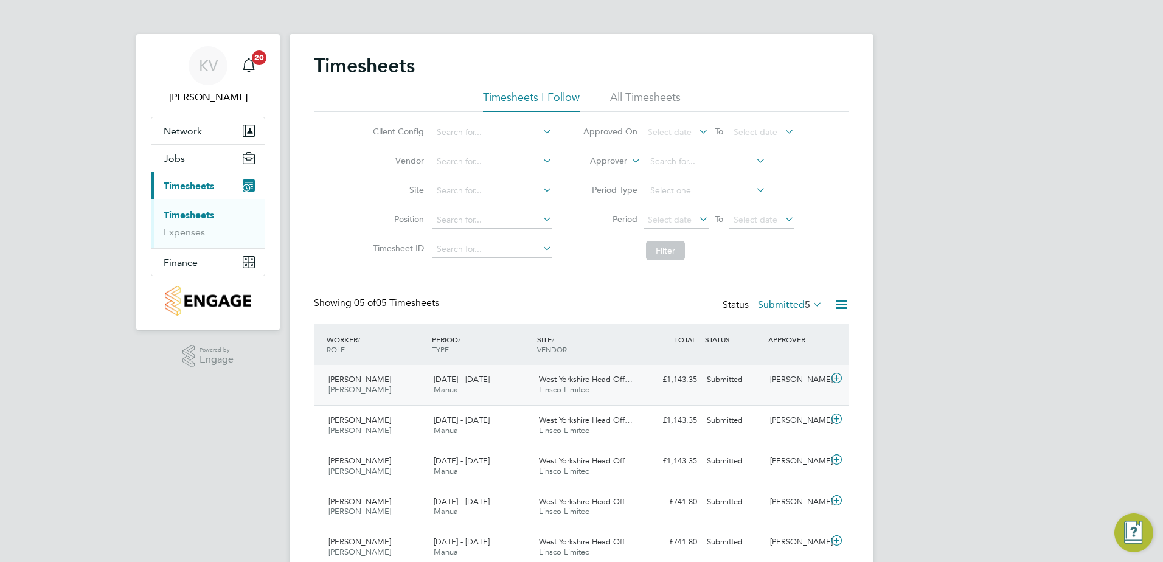
click at [509, 375] on div "[DATE] - [DATE] Manual" at bounding box center [481, 385] width 105 height 30
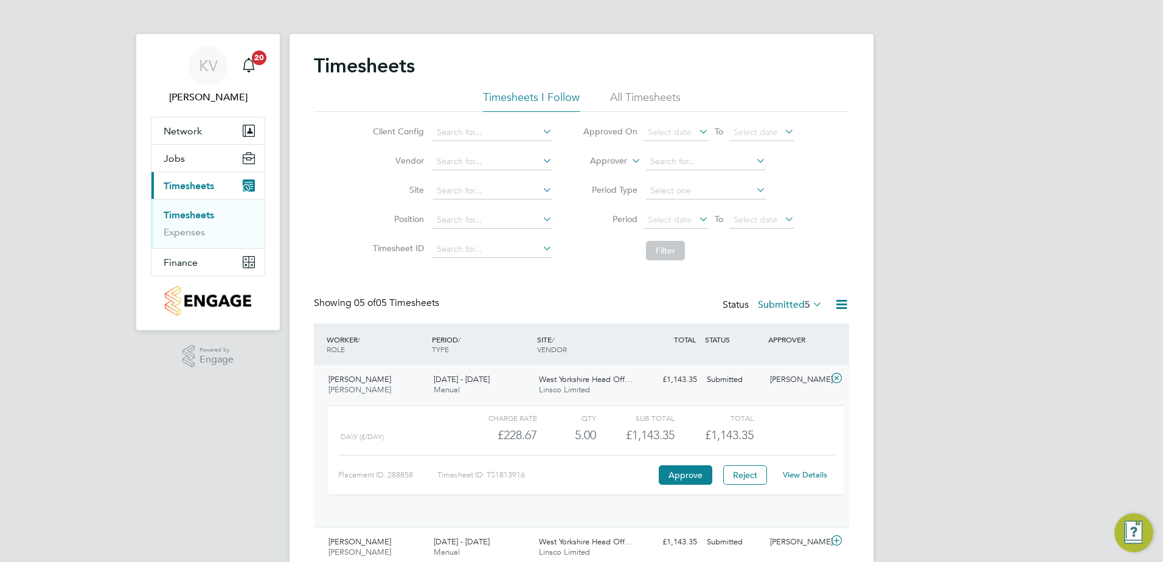
scroll to position [21, 119]
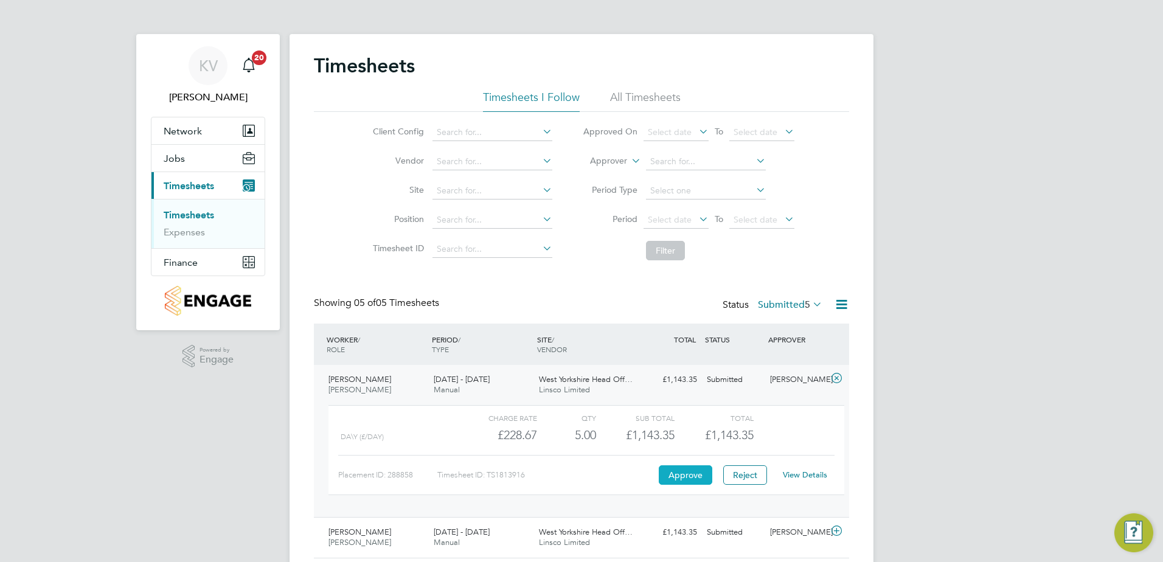
click at [672, 480] on button "Approve" at bounding box center [686, 474] width 54 height 19
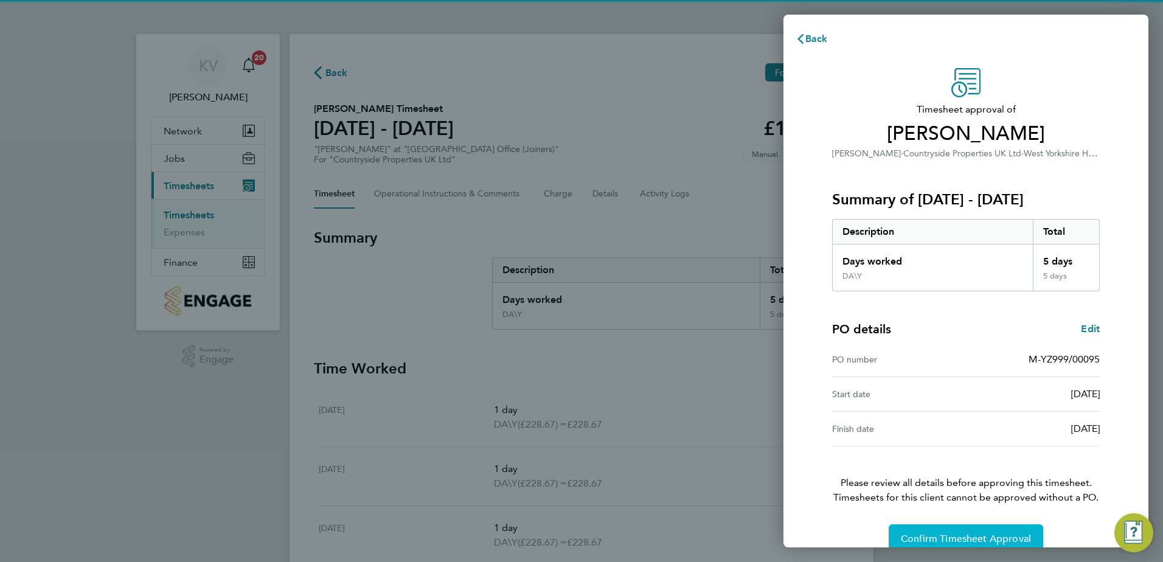
click at [933, 525] on button "Confirm Timesheet Approval" at bounding box center [966, 538] width 155 height 29
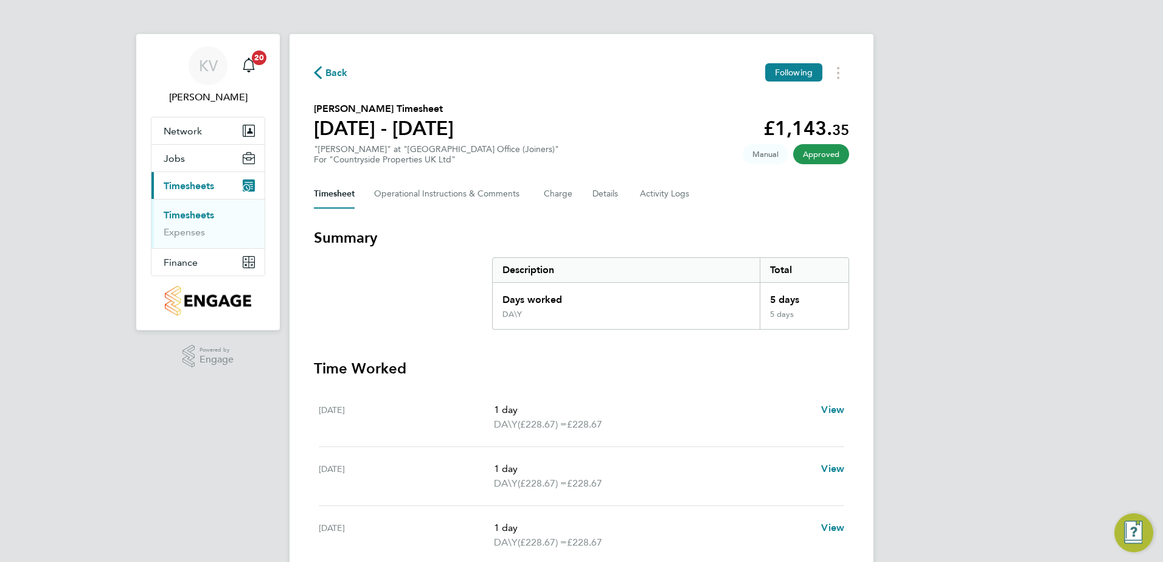
click at [339, 69] on span "Back" at bounding box center [336, 73] width 23 height 15
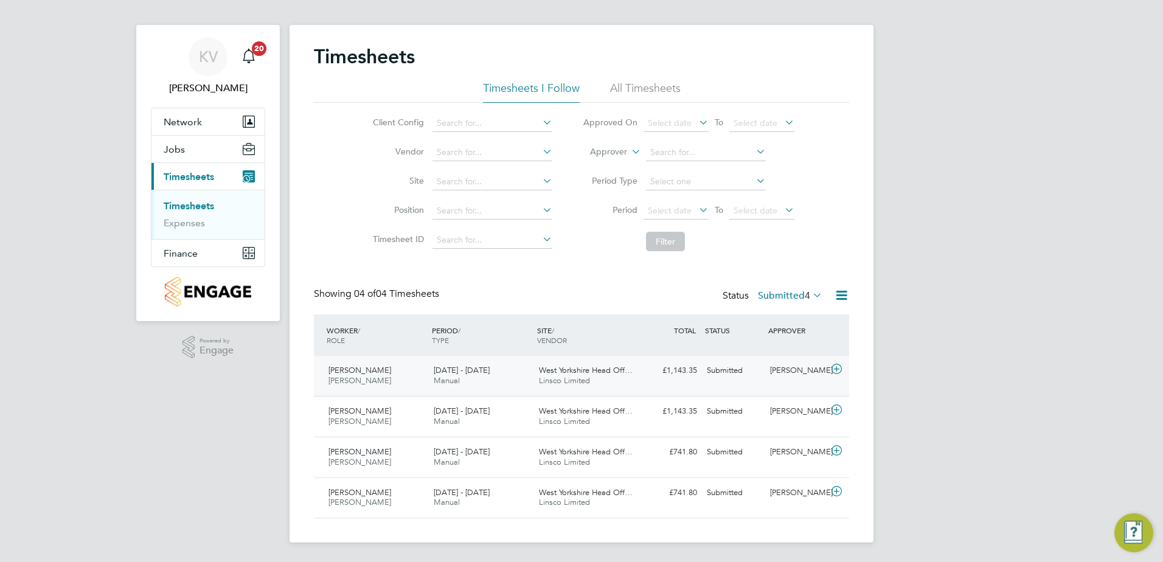
click at [383, 380] on div "Daniel Defreitas Joiner 25 - 31 Aug 2025" at bounding box center [376, 376] width 105 height 30
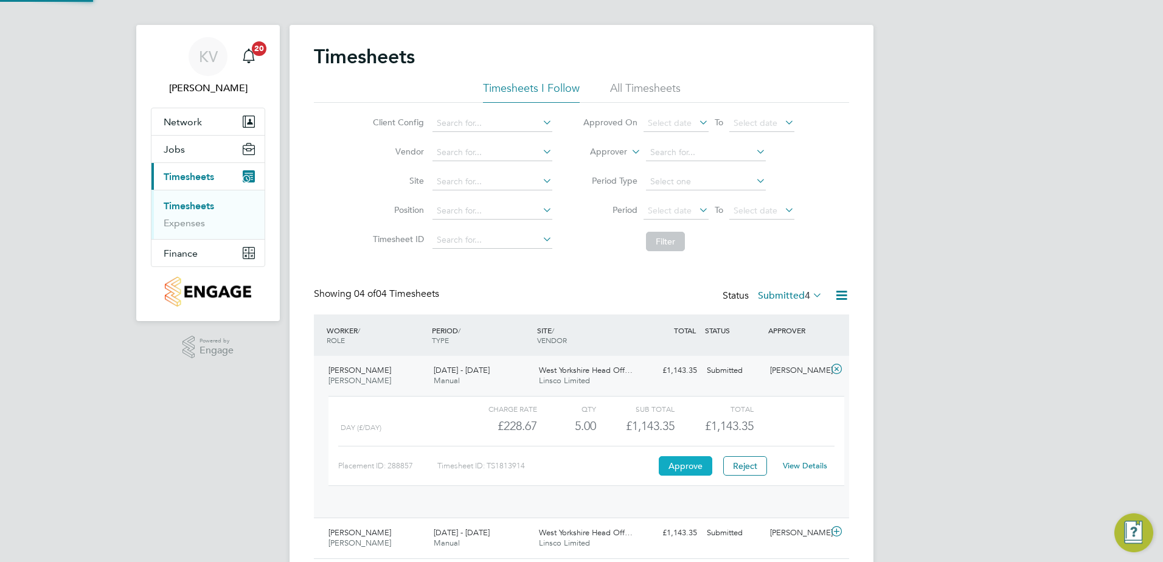
scroll to position [21, 119]
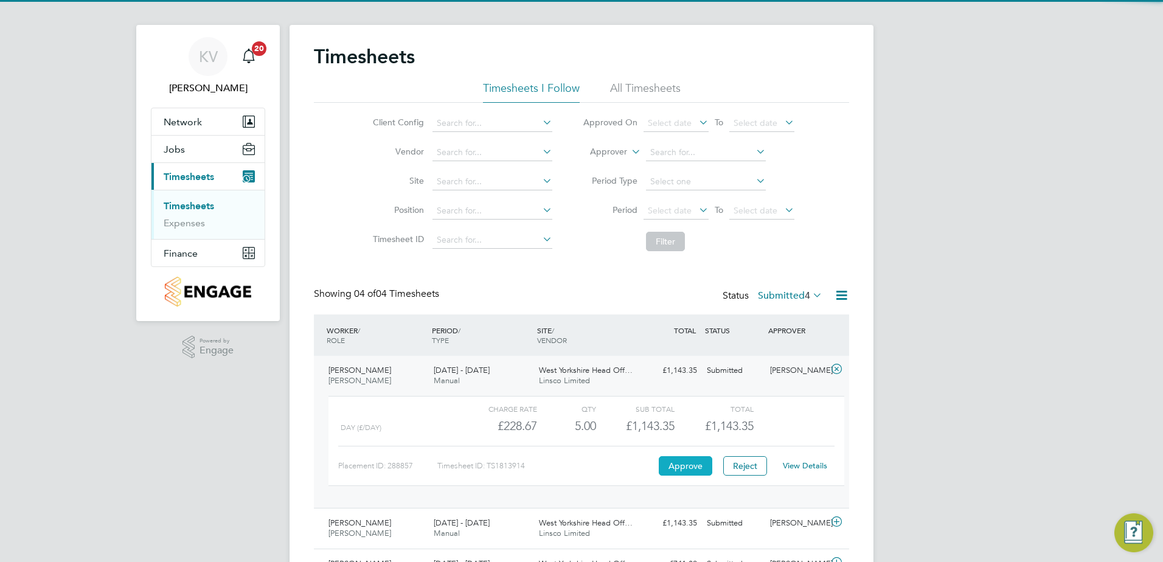
click at [695, 465] on button "Approve" at bounding box center [686, 465] width 54 height 19
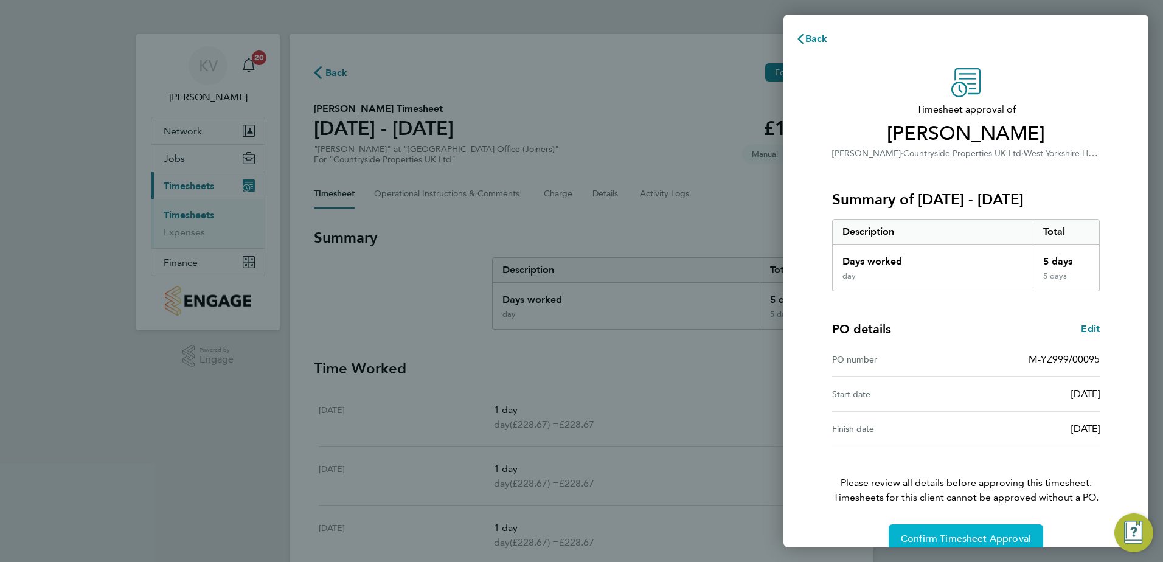
click at [968, 530] on button "Confirm Timesheet Approval" at bounding box center [966, 538] width 155 height 29
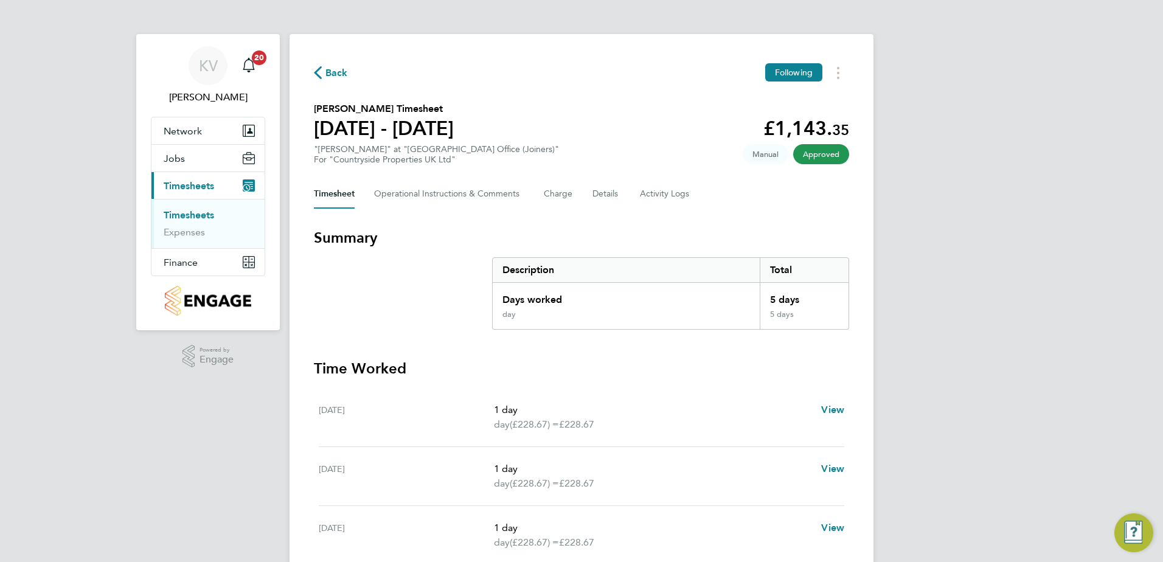
click at [335, 73] on span "Back" at bounding box center [336, 73] width 23 height 15
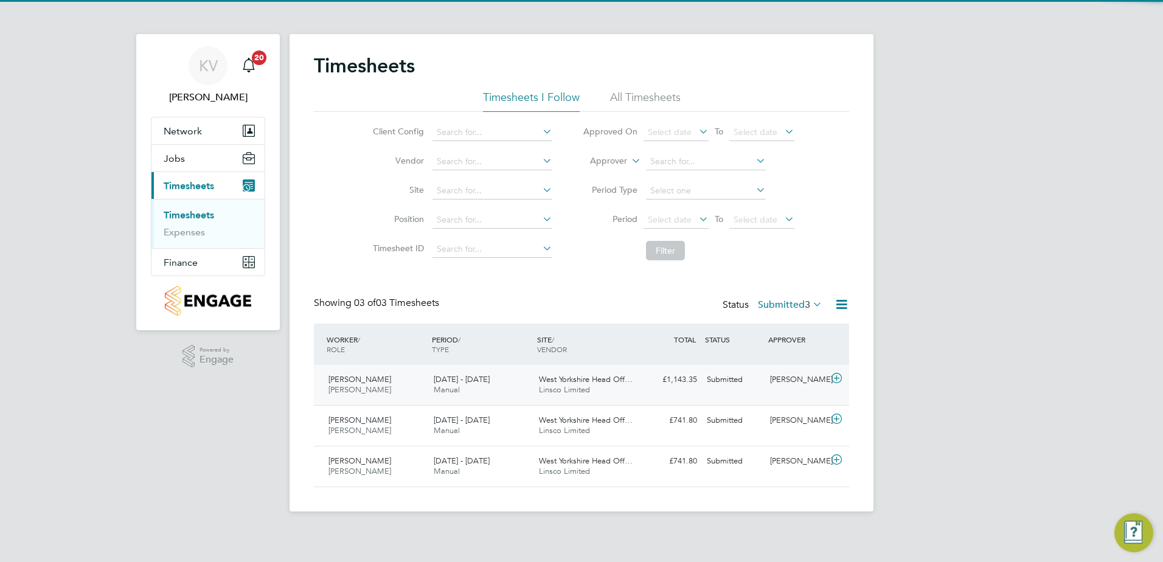
click at [517, 400] on div "18 - 24 Aug 2025 Manual" at bounding box center [481, 385] width 105 height 30
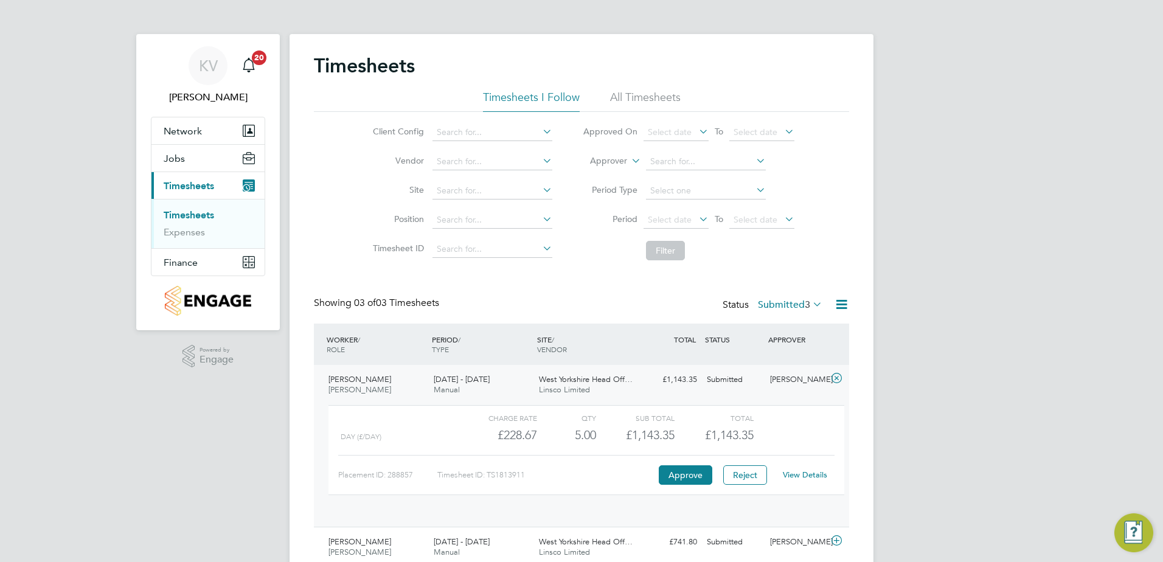
scroll to position [21, 119]
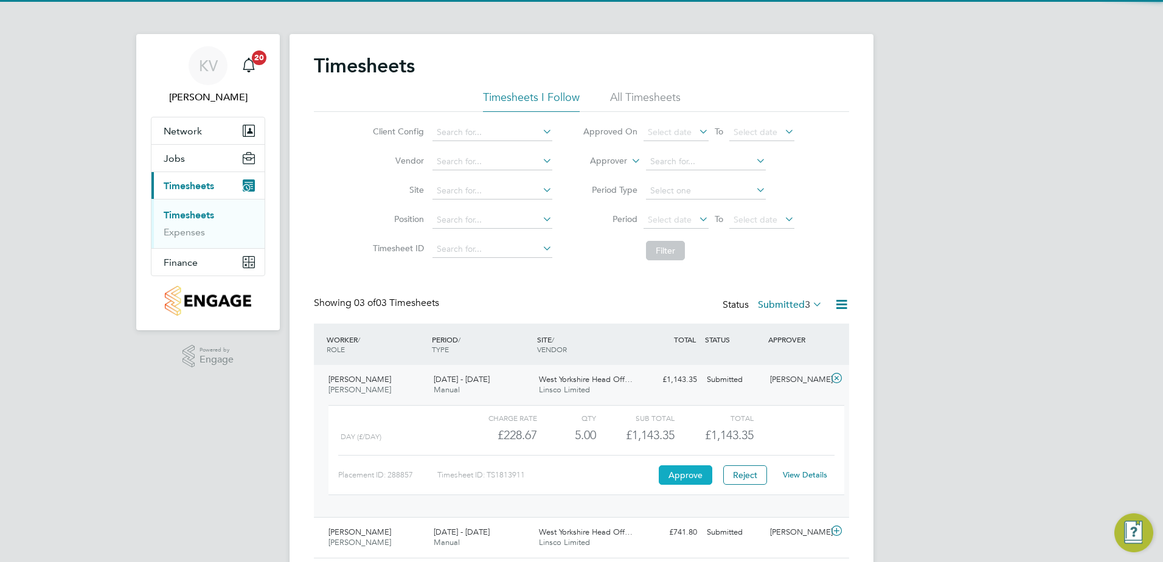
click at [672, 476] on button "Approve" at bounding box center [686, 474] width 54 height 19
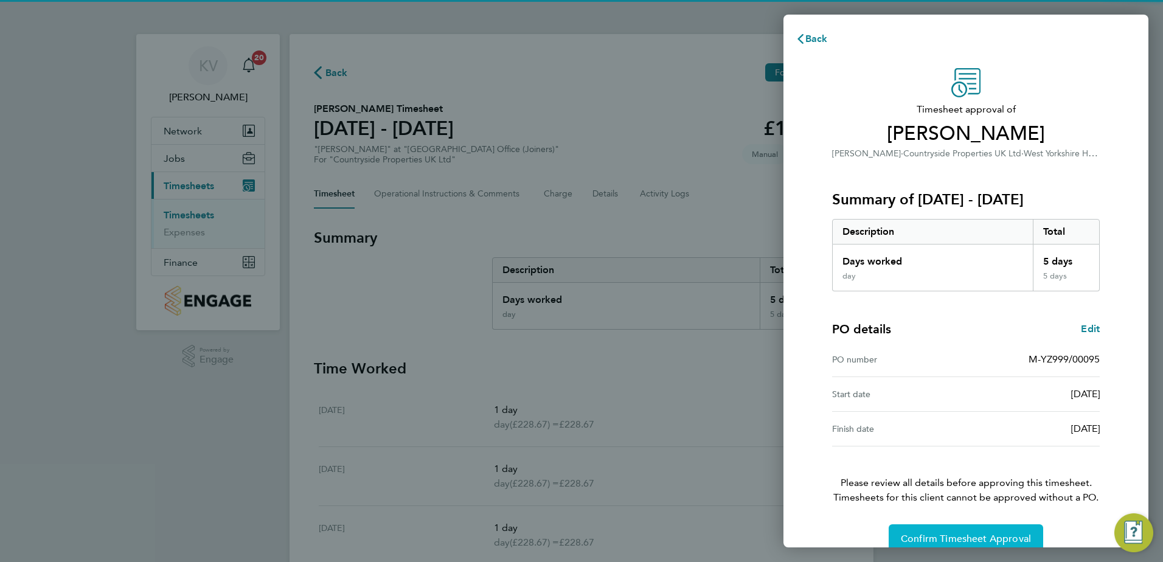
click at [958, 538] on span "Confirm Timesheet Approval" at bounding box center [966, 539] width 130 height 12
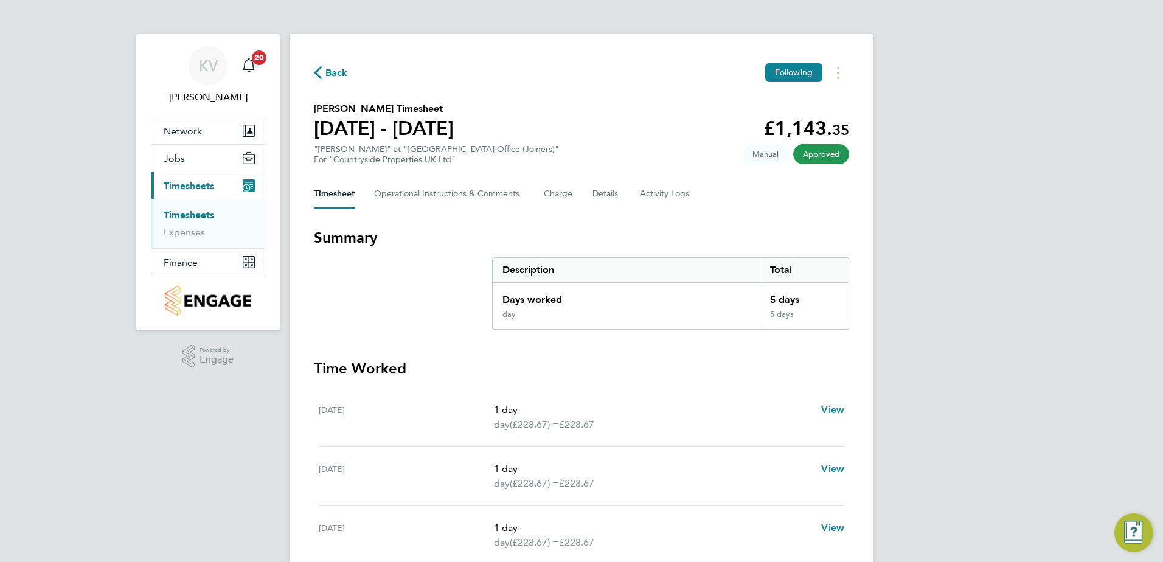
click at [335, 69] on span "Back" at bounding box center [336, 73] width 23 height 15
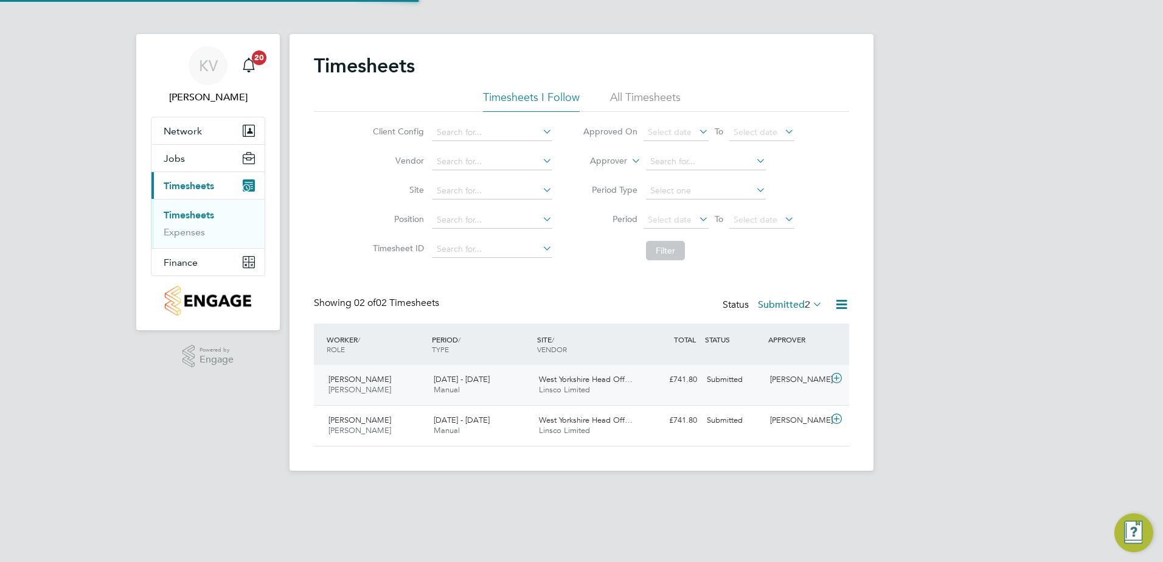
scroll to position [31, 106]
click at [524, 386] on div "25 - 31 Aug 2025 Manual" at bounding box center [481, 385] width 105 height 30
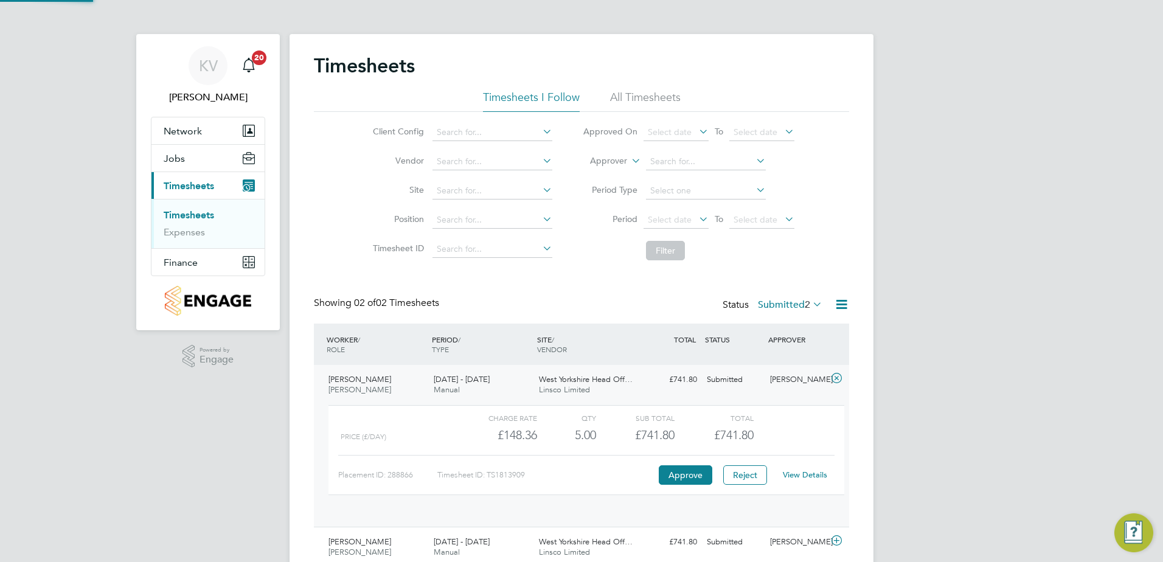
scroll to position [21, 119]
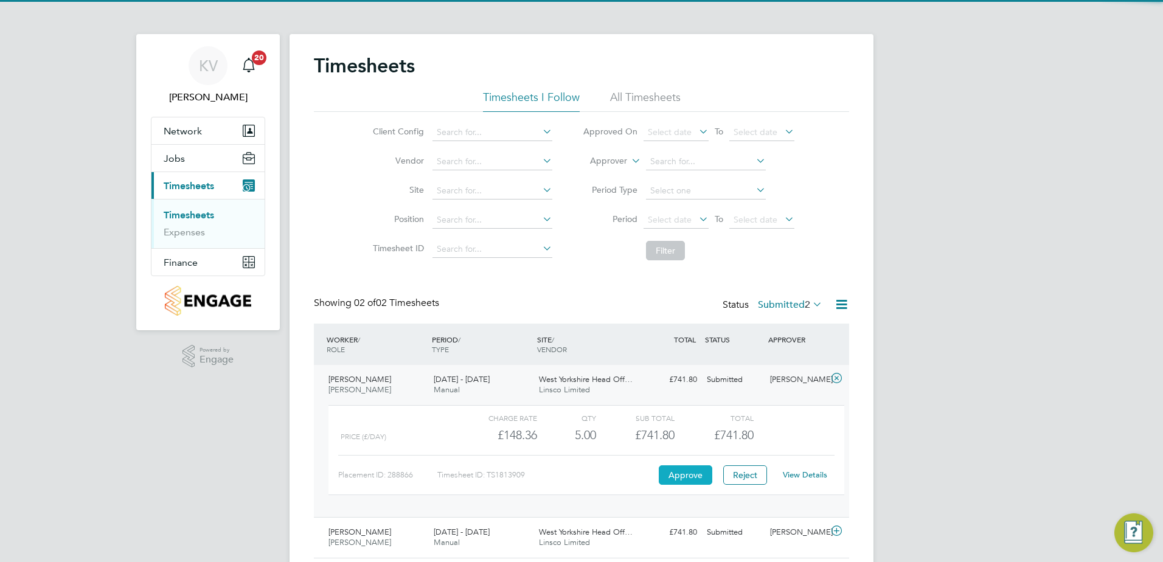
click at [683, 483] on button "Approve" at bounding box center [686, 474] width 54 height 19
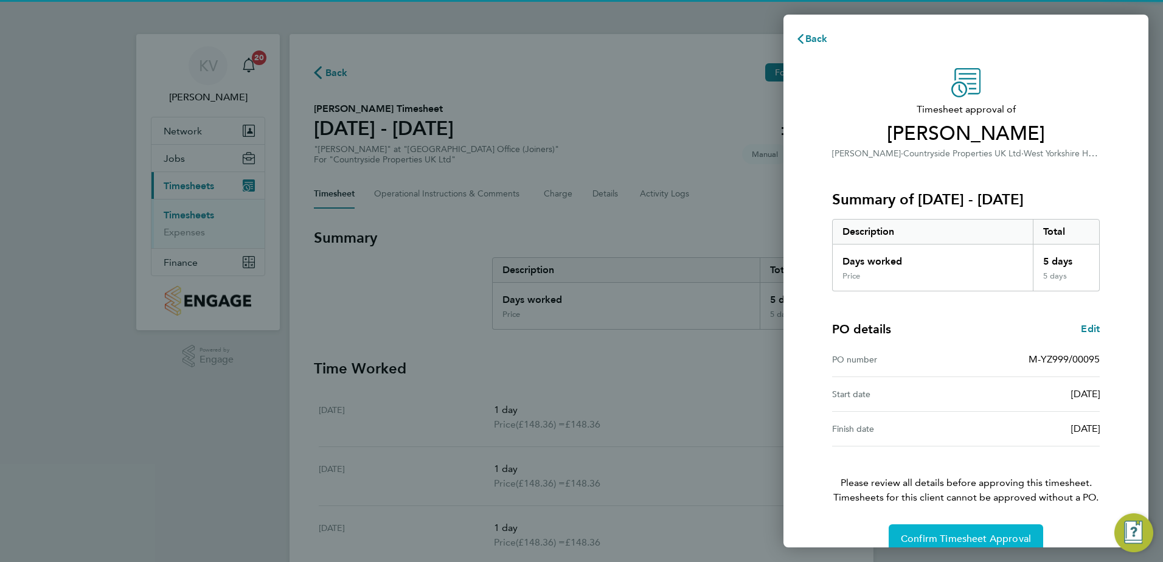
click at [959, 545] on button "Confirm Timesheet Approval" at bounding box center [966, 538] width 155 height 29
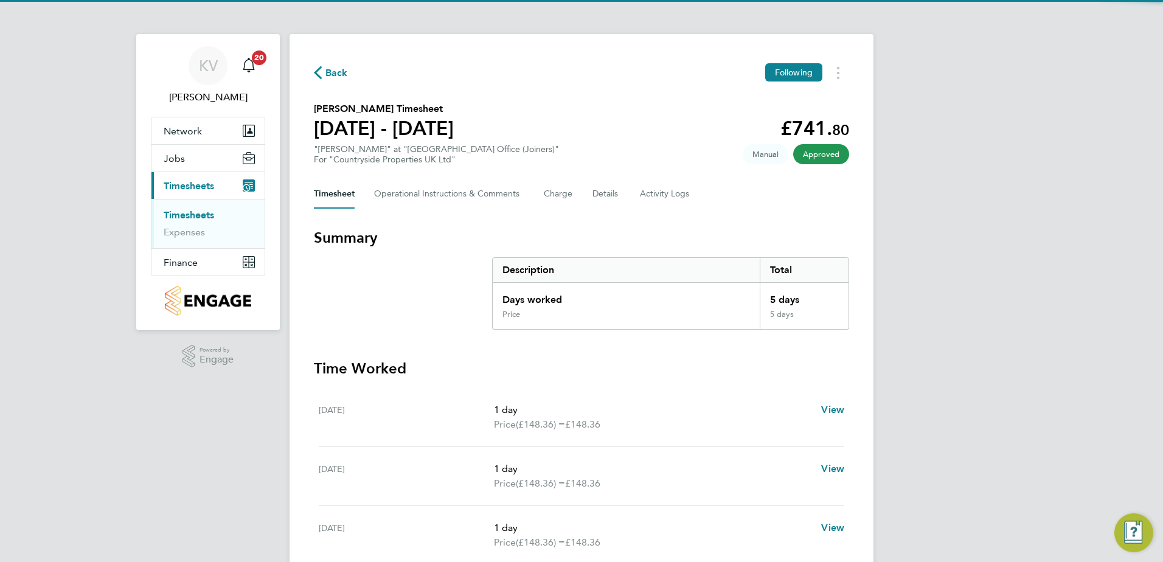
click at [323, 71] on span "Back" at bounding box center [331, 72] width 34 height 12
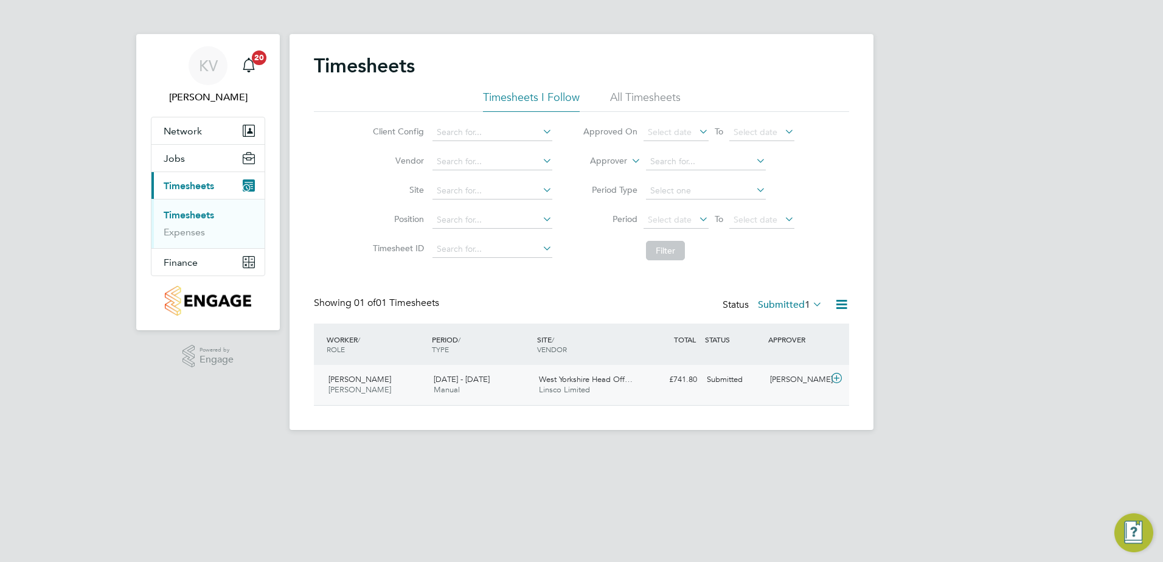
scroll to position [31, 106]
click at [417, 380] on div "Matthew Cooper Joiner 18 - 24 Aug 2025" at bounding box center [376, 385] width 105 height 30
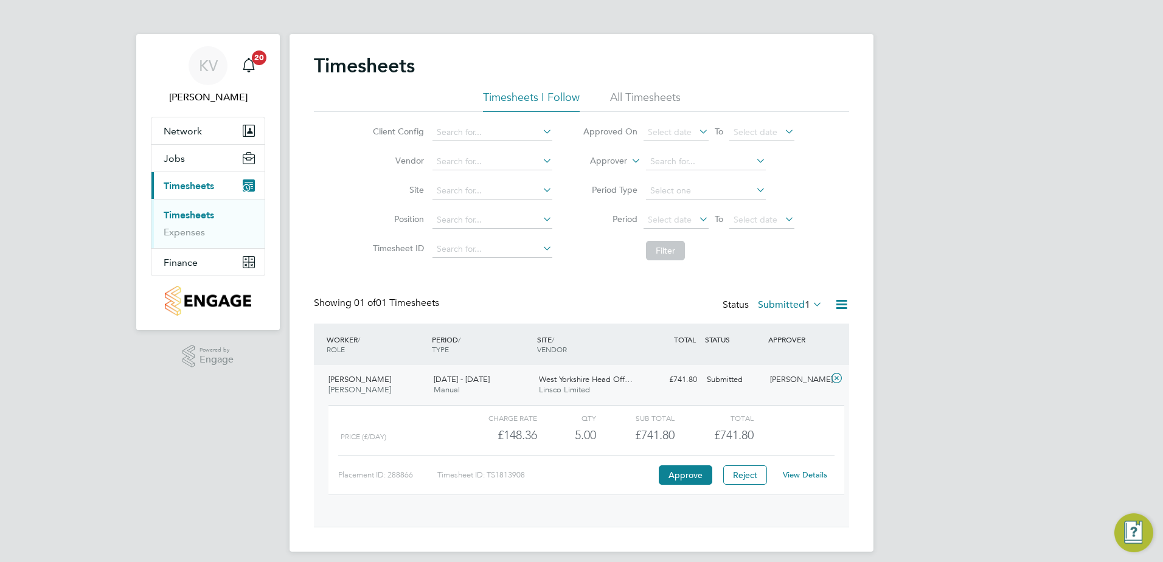
scroll to position [21, 119]
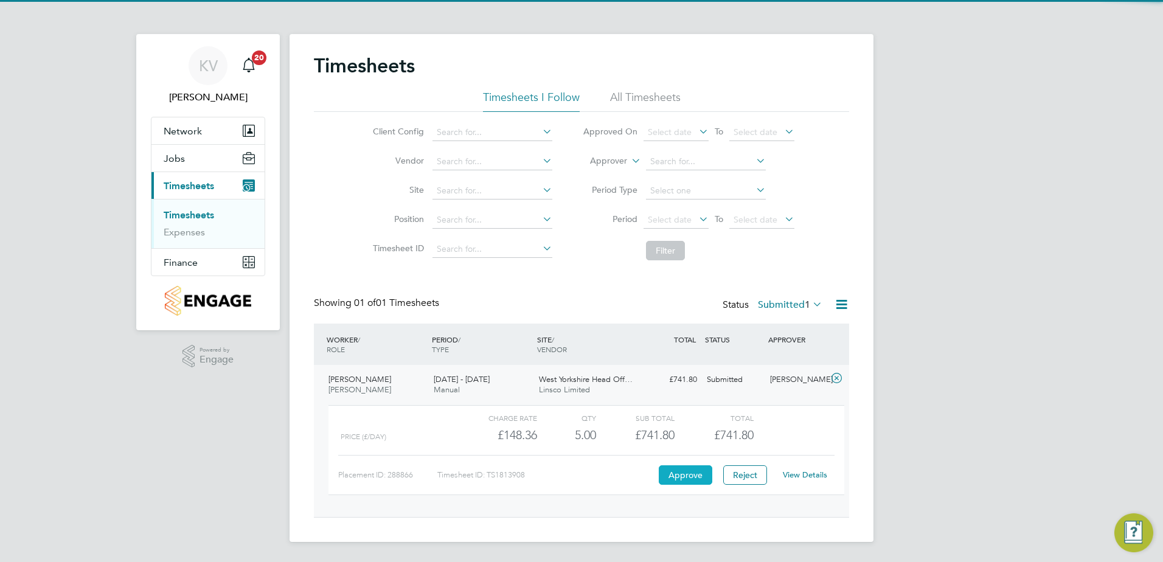
click at [675, 482] on button "Approve" at bounding box center [686, 474] width 54 height 19
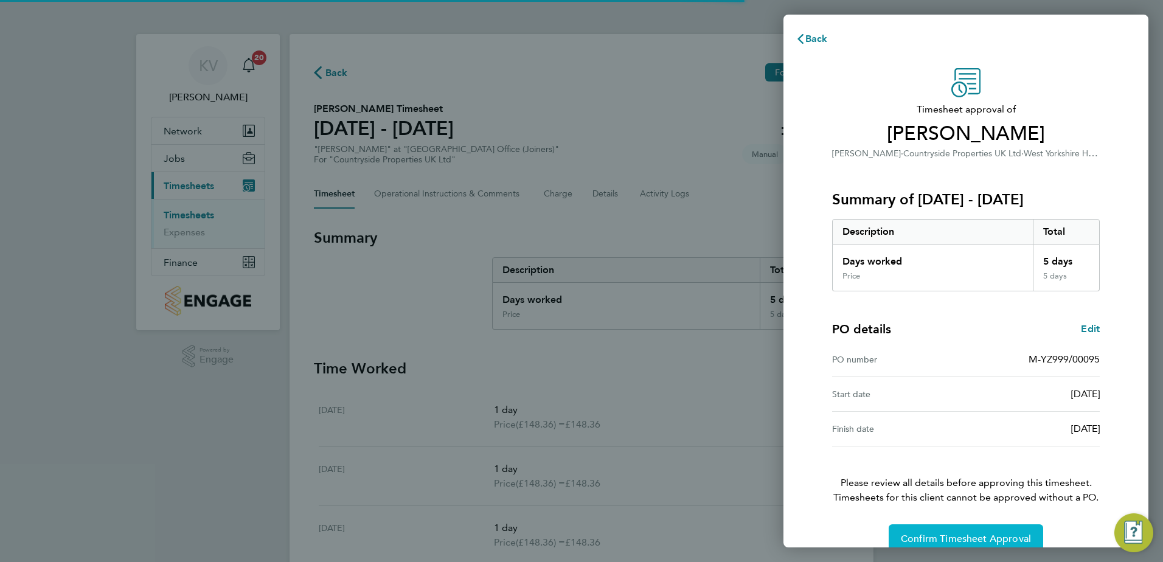
click at [947, 540] on span "Confirm Timesheet Approval" at bounding box center [966, 539] width 130 height 12
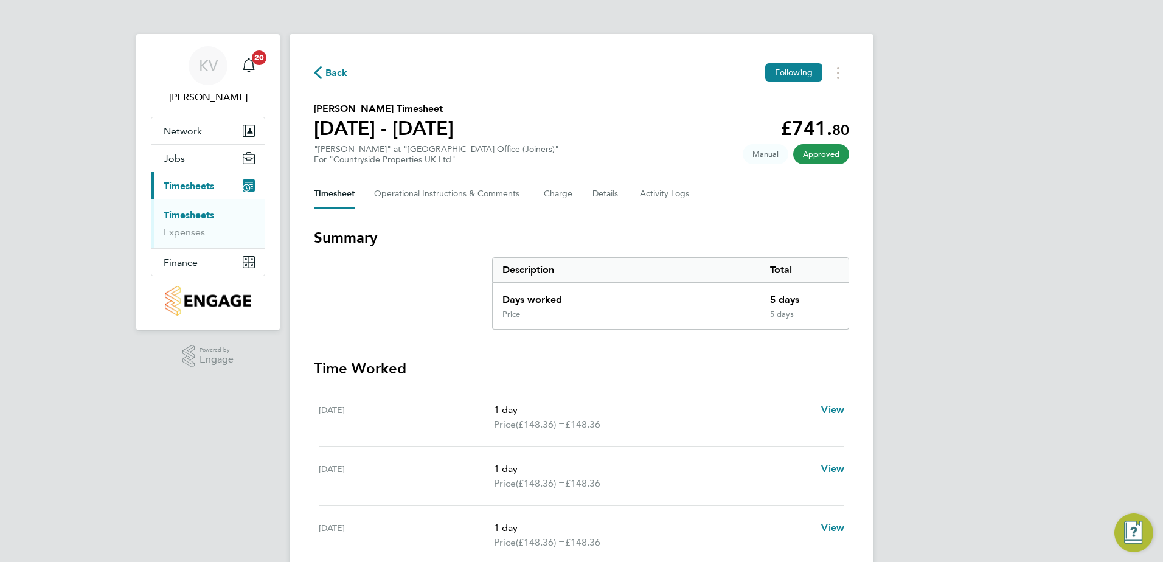
click at [322, 75] on span "Back" at bounding box center [331, 72] width 34 height 12
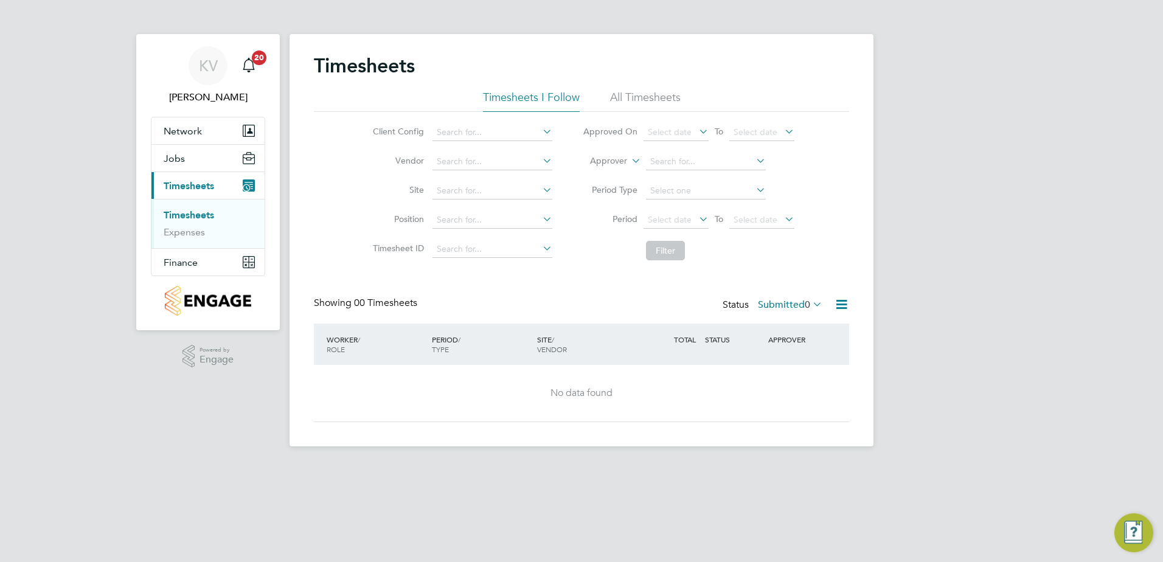
click at [597, 228] on li "Period Select date To Select date" at bounding box center [689, 220] width 242 height 29
click at [206, 214] on link "Timesheets" at bounding box center [189, 215] width 50 height 12
